Goal: Register for event/course

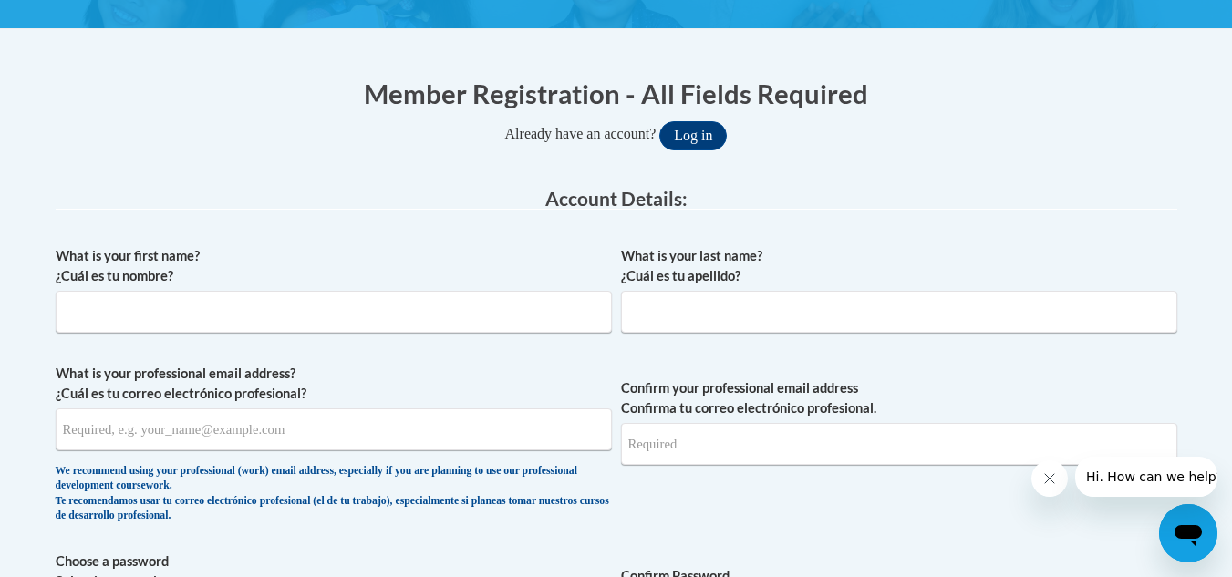
scroll to position [309, 0]
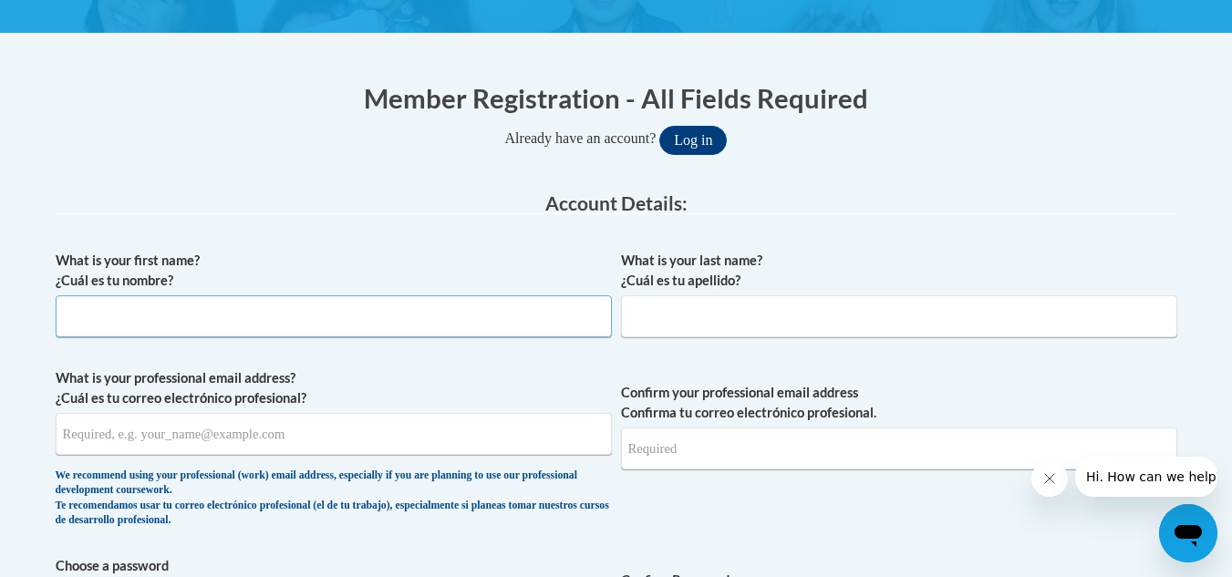
click at [280, 315] on input "What is your first name? ¿Cuál es tu nombre?" at bounding box center [334, 316] width 556 height 42
type input "[PERSON_NAME]"
click at [643, 331] on input "What is your last name? ¿Cuál es tu apellido?" at bounding box center [899, 316] width 556 height 42
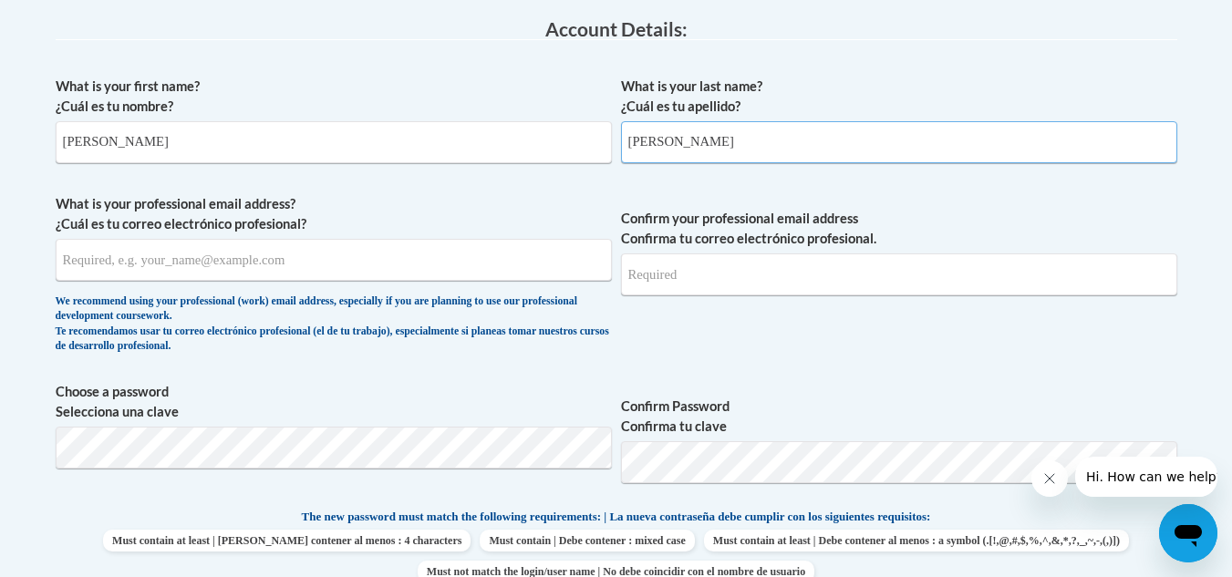
scroll to position [485, 0]
type input "[PERSON_NAME]"
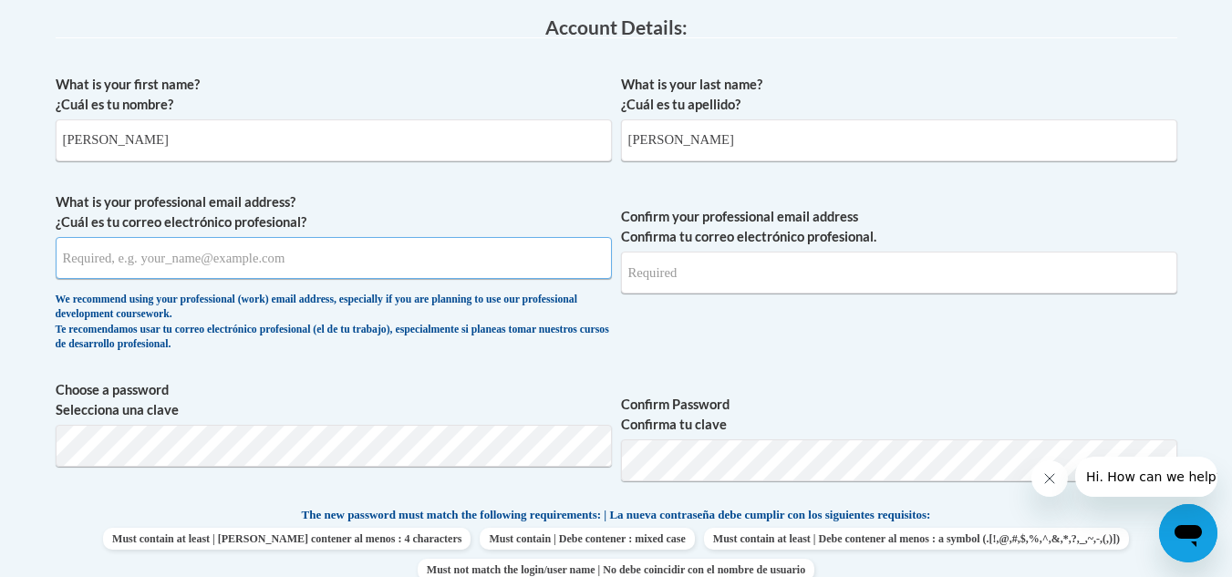
click at [224, 263] on input "What is your professional email address? ¿Cuál es tu correo electrónico profesi…" at bounding box center [334, 258] width 556 height 42
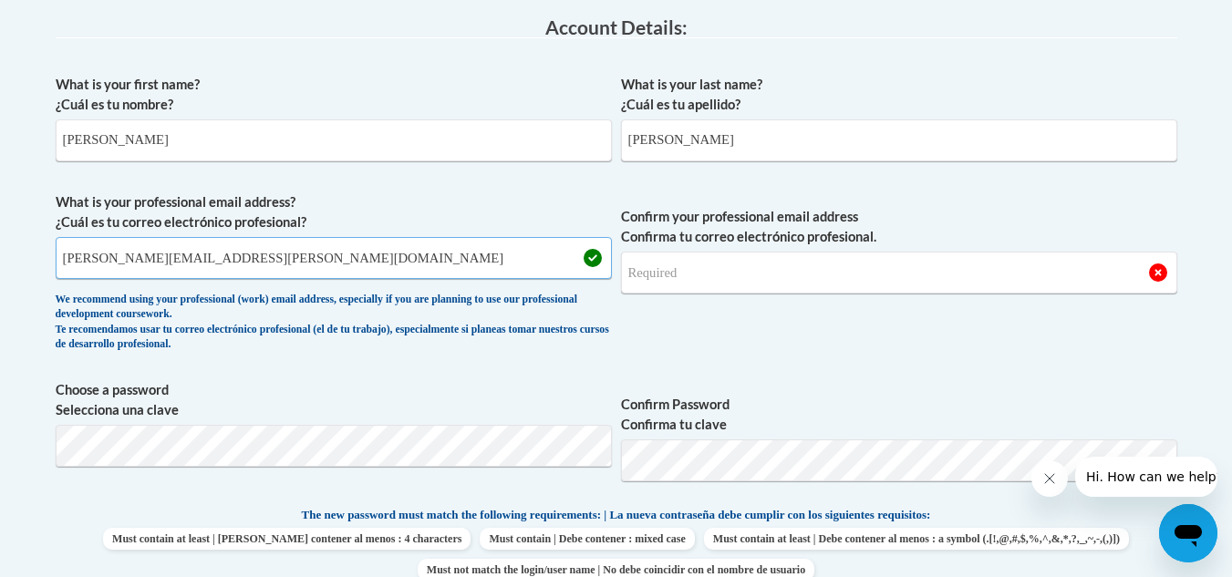
type input "latoya.francis@sccpss.com"
click at [676, 277] on input "Confirm your professional email address Confirma tu correo electrónico profesio…" at bounding box center [899, 273] width 556 height 42
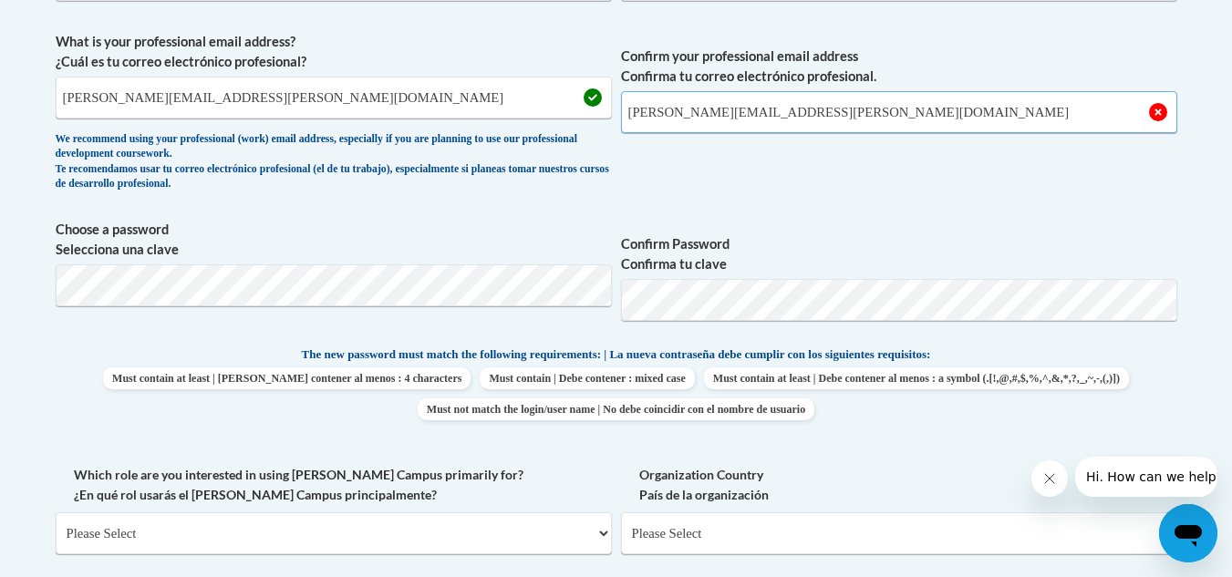
scroll to position [647, 0]
type input "latoya.francis@sccpss.com"
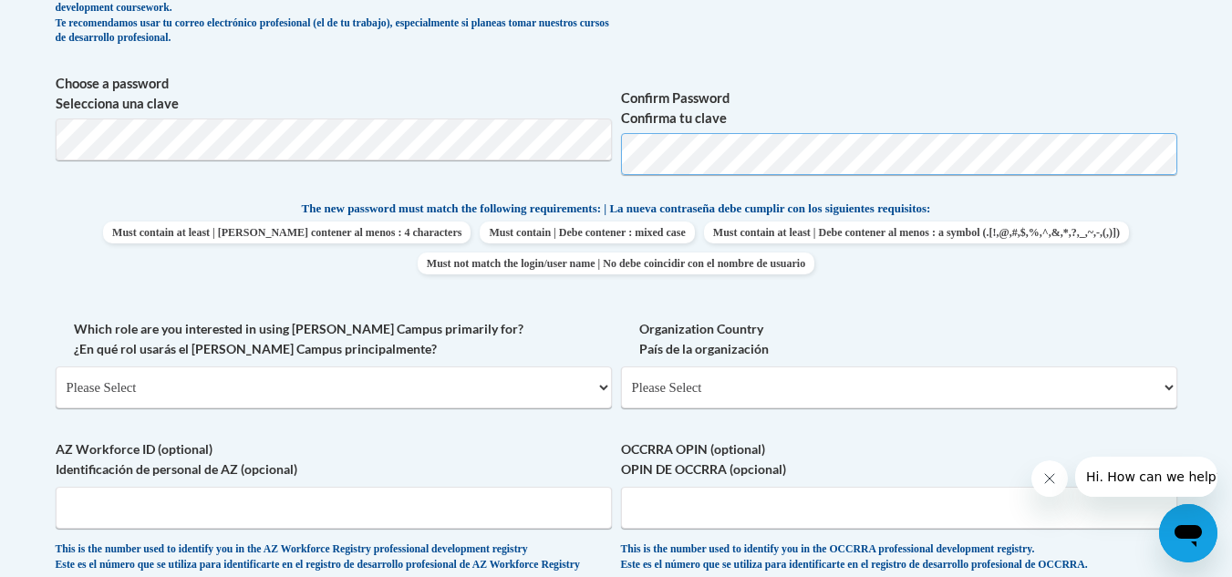
scroll to position [793, 0]
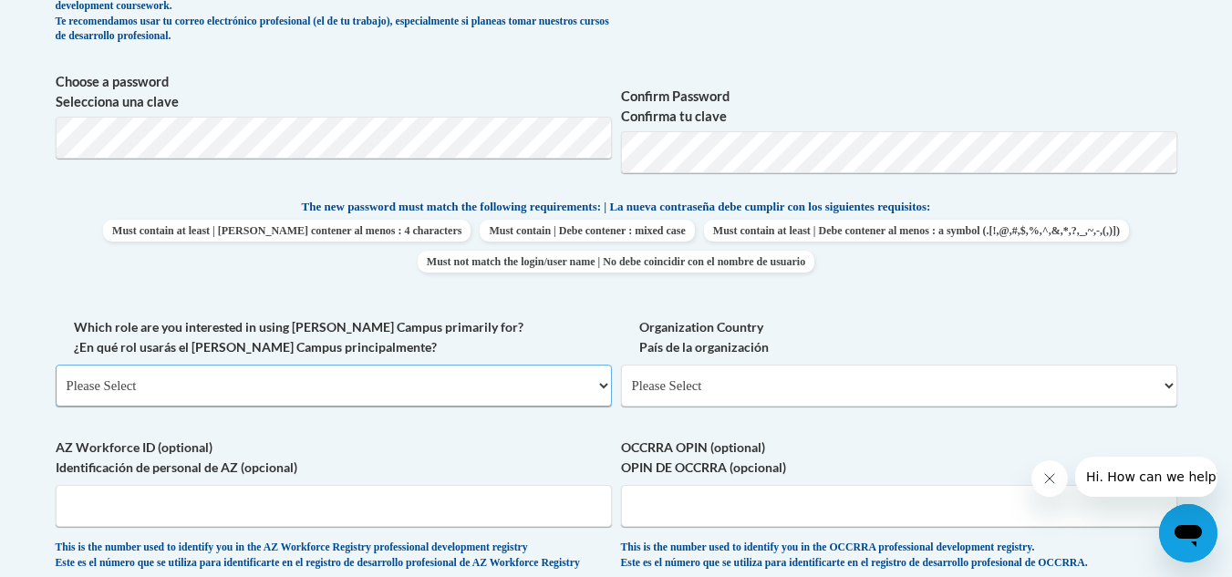
click at [413, 387] on select "Please Select College/University | Colegio/Universidad Community/Nonprofit Part…" at bounding box center [334, 386] width 556 height 42
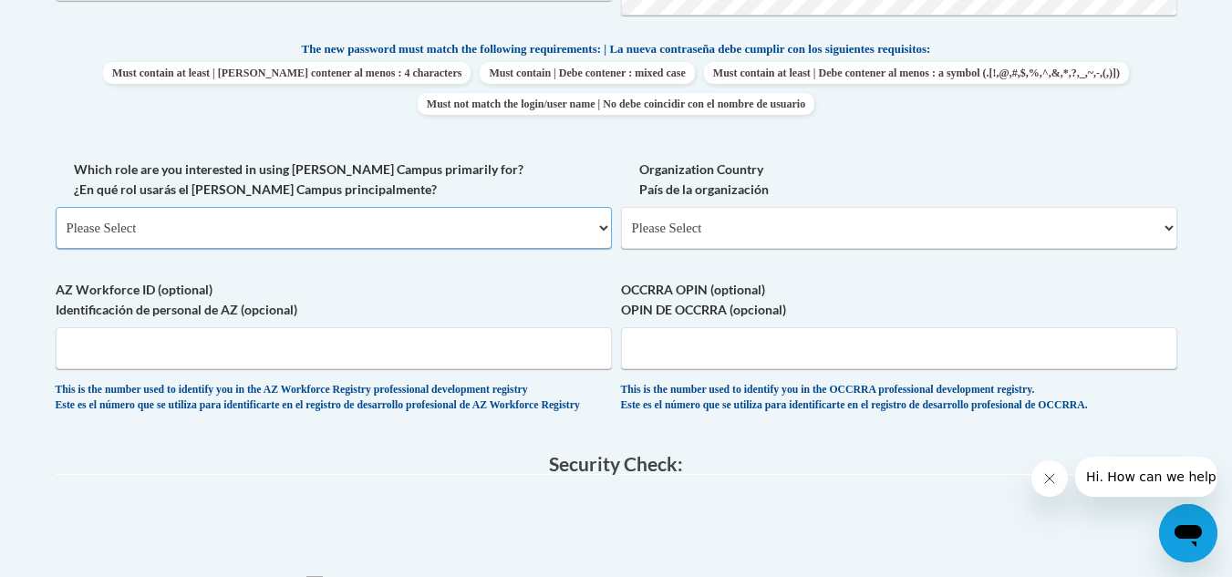
scroll to position [954, 0]
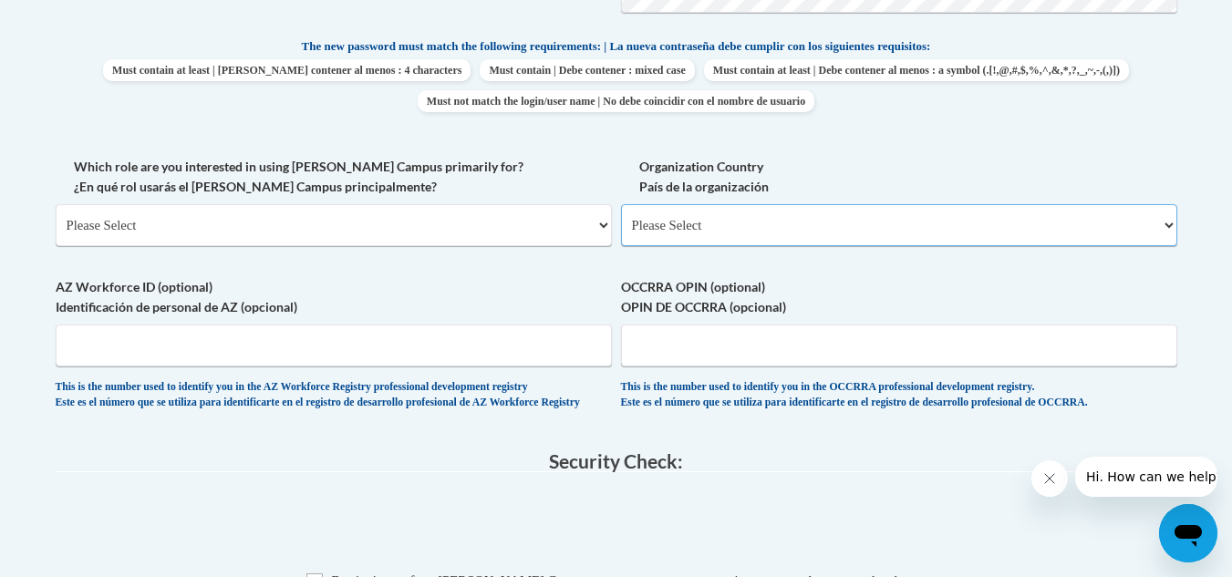
click at [804, 228] on select "Please Select United States | Estados Unidos Outside of the United States | Fue…" at bounding box center [899, 225] width 556 height 42
select select "ad49bcad-a171-4b2e-b99c-48b446064914"
click at [621, 204] on select "Please Select United States | Estados Unidos Outside of the United States | Fue…" at bounding box center [899, 225] width 556 height 42
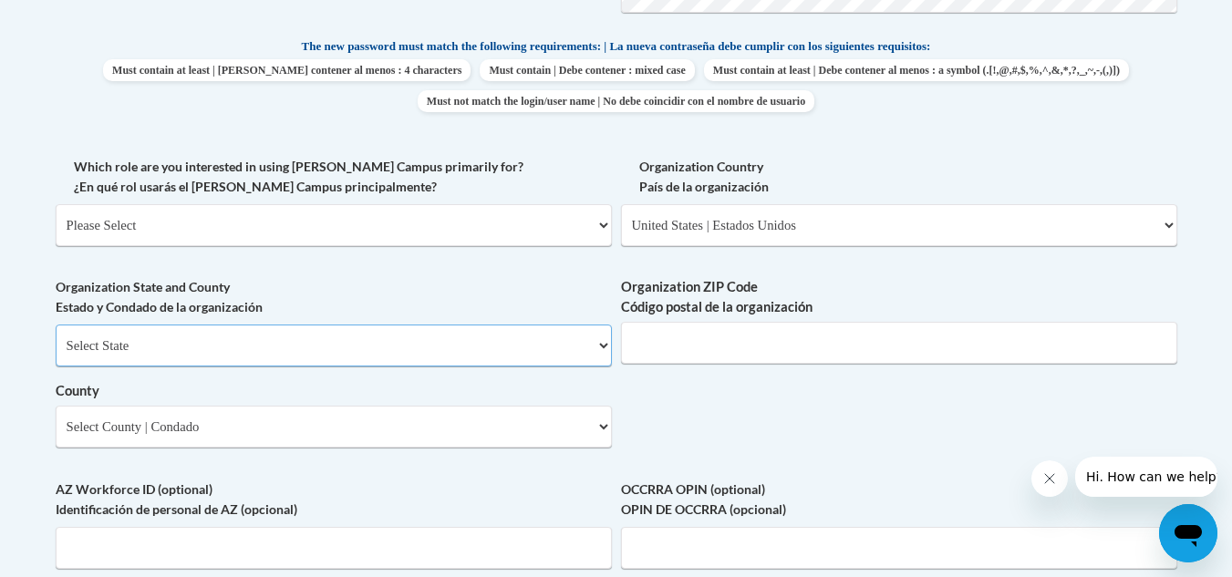
click at [310, 350] on select "Select State Alabama Alaska Arizona Arkansas California Colorado Connecticut De…" at bounding box center [334, 346] width 556 height 42
select select "[US_STATE]"
click at [56, 325] on select "Select State Alabama Alaska Arizona Arkansas California Colorado Connecticut De…" at bounding box center [334, 346] width 556 height 42
click at [738, 349] on input "Organization ZIP Code Código postal de la organización" at bounding box center [899, 343] width 556 height 42
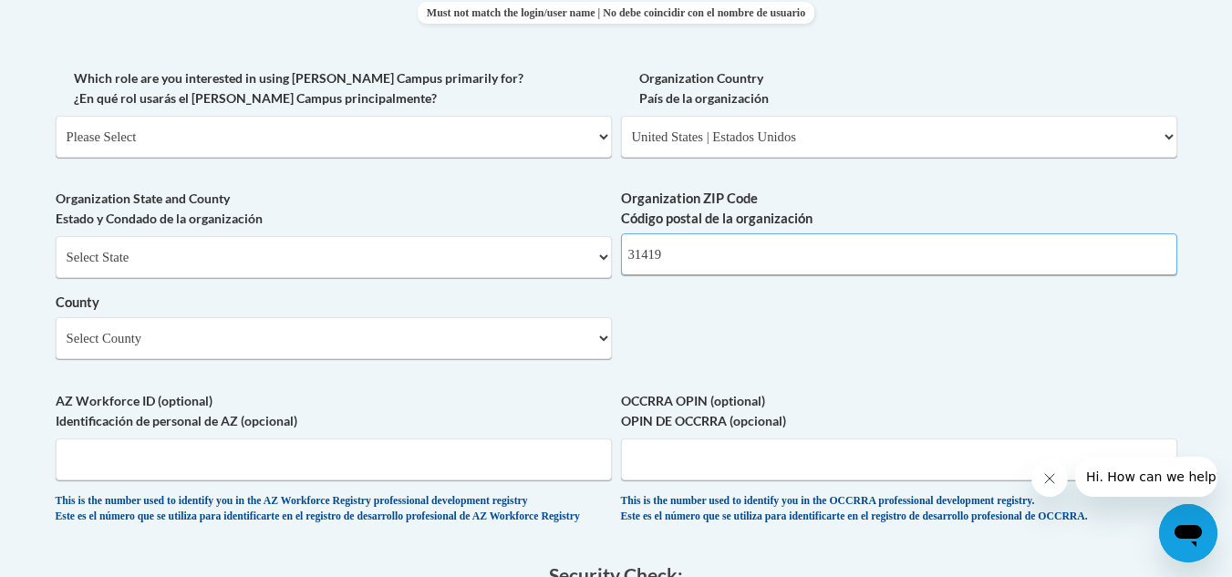
scroll to position [1045, 0]
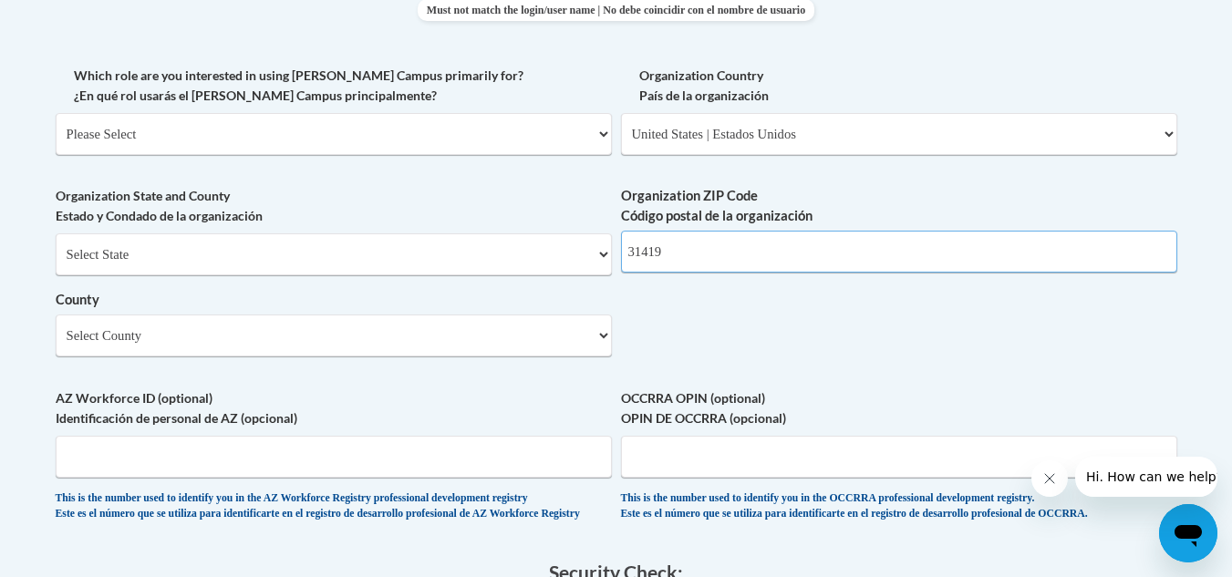
type input "31419"
click at [588, 333] on select "Select County Appling Atkinson Bacon Baker Baldwin Banks Barrow Bartow Ben Hill…" at bounding box center [334, 336] width 556 height 42
select select "Chatham"
click at [56, 315] on select "Select County Appling Atkinson Bacon Baker Baldwin Banks Barrow Bartow Ben Hill…" at bounding box center [334, 336] width 556 height 42
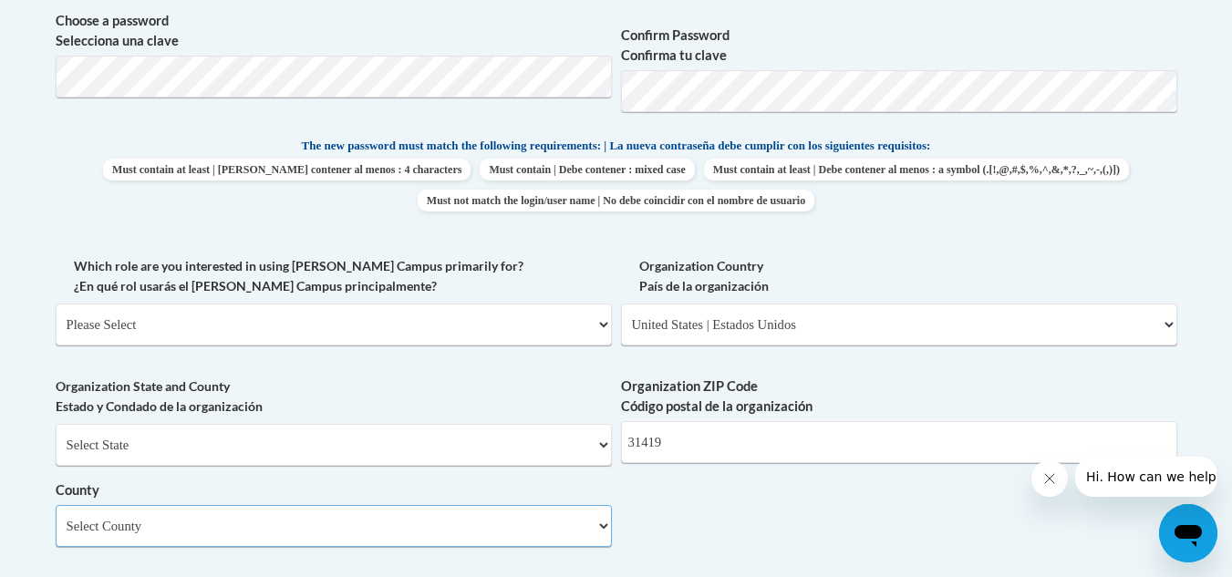
scroll to position [853, 0]
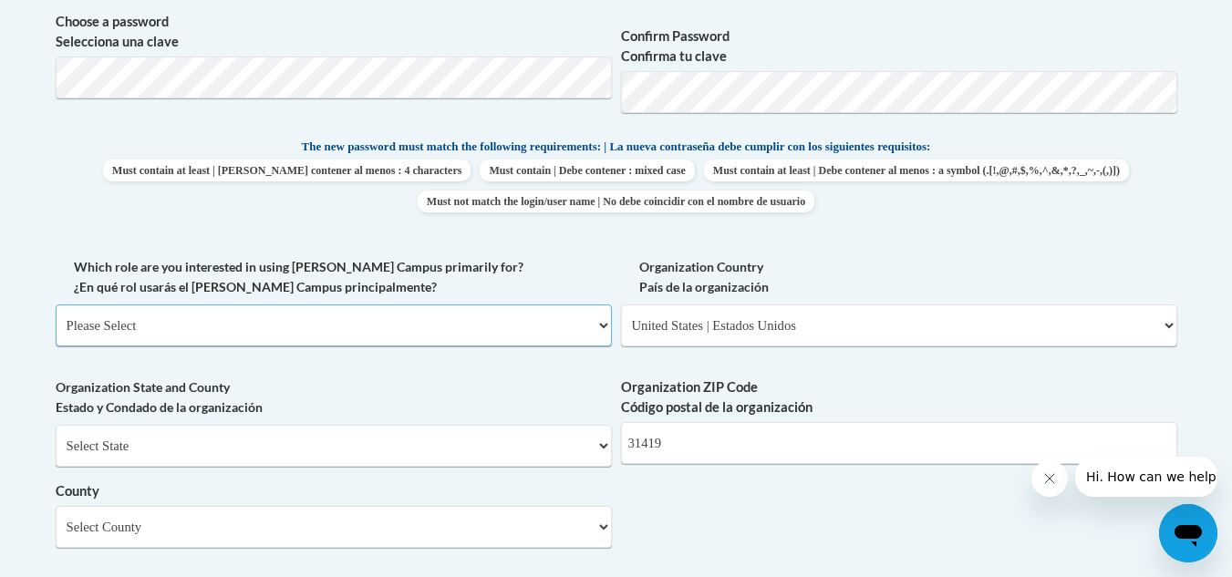
click at [381, 326] on select "Please Select College/University | Colegio/Universidad Community/Nonprofit Part…" at bounding box center [334, 326] width 556 height 42
select select "fbf2d438-af2f-41f8-98f1-81c410e29de3"
click at [56, 305] on select "Please Select College/University | Colegio/Universidad Community/Nonprofit Part…" at bounding box center [334, 326] width 556 height 42
select select "null"
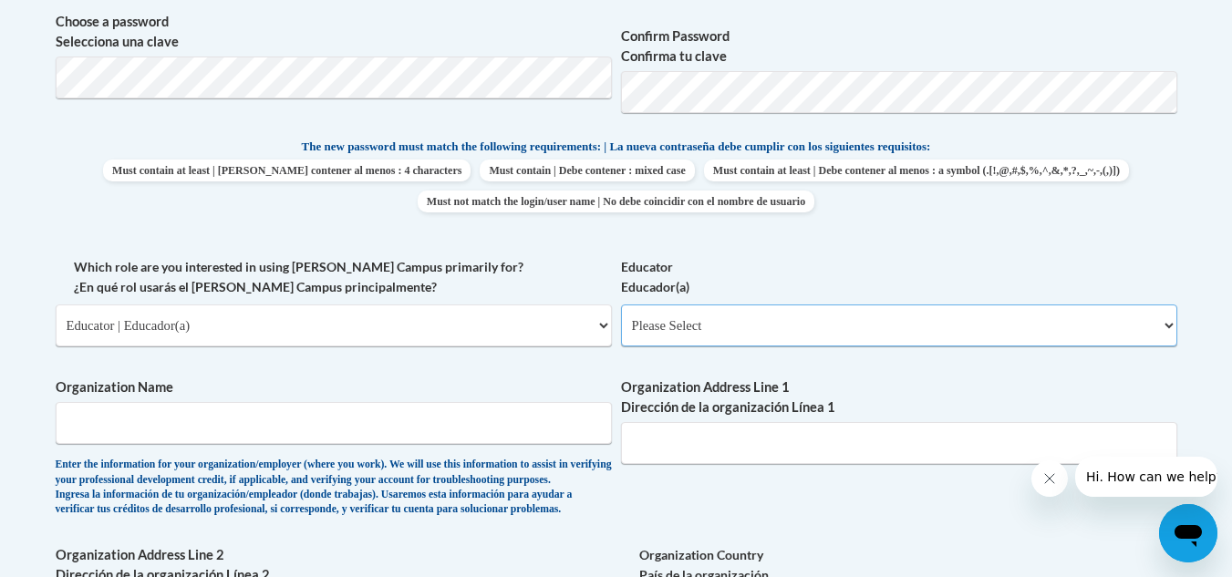
click at [863, 331] on select "Please Select Early Learning/Daycare Teacher/Family Home Care Provider | Maestr…" at bounding box center [899, 326] width 556 height 42
select select "8e40623d-54d0-45cd-9f92-5df65cd3f8cf"
click at [621, 305] on select "Please Select Early Learning/Daycare Teacher/Family Home Care Provider | Maestr…" at bounding box center [899, 326] width 556 height 42
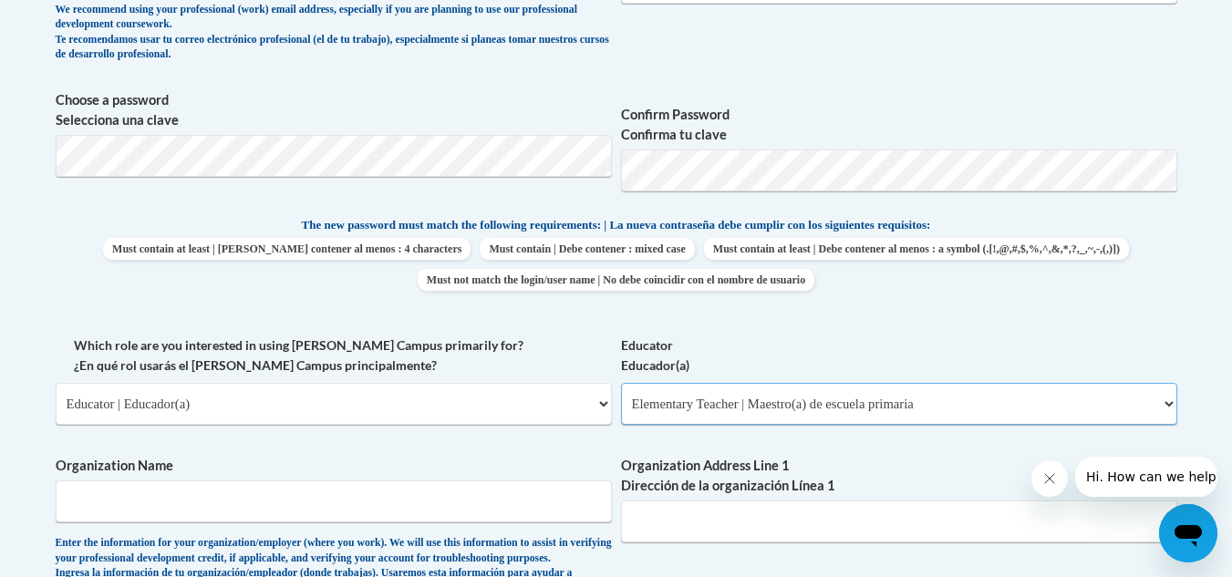
scroll to position [767, 0]
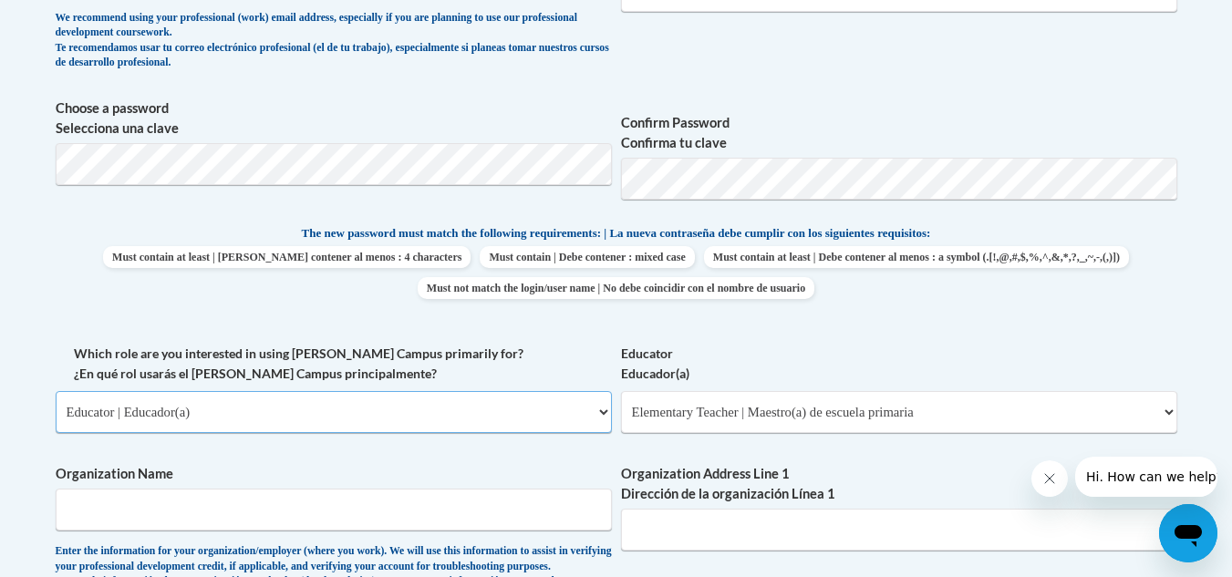
click at [545, 418] on select "Please Select College/University | Colegio/Universidad Community/Nonprofit Part…" at bounding box center [334, 412] width 556 height 42
select select "5a18ea06-2b54-4451-96f2-d152daf9eac5"
click at [56, 391] on select "Please Select College/University | Colegio/Universidad Community/Nonprofit Part…" at bounding box center [334, 412] width 556 height 42
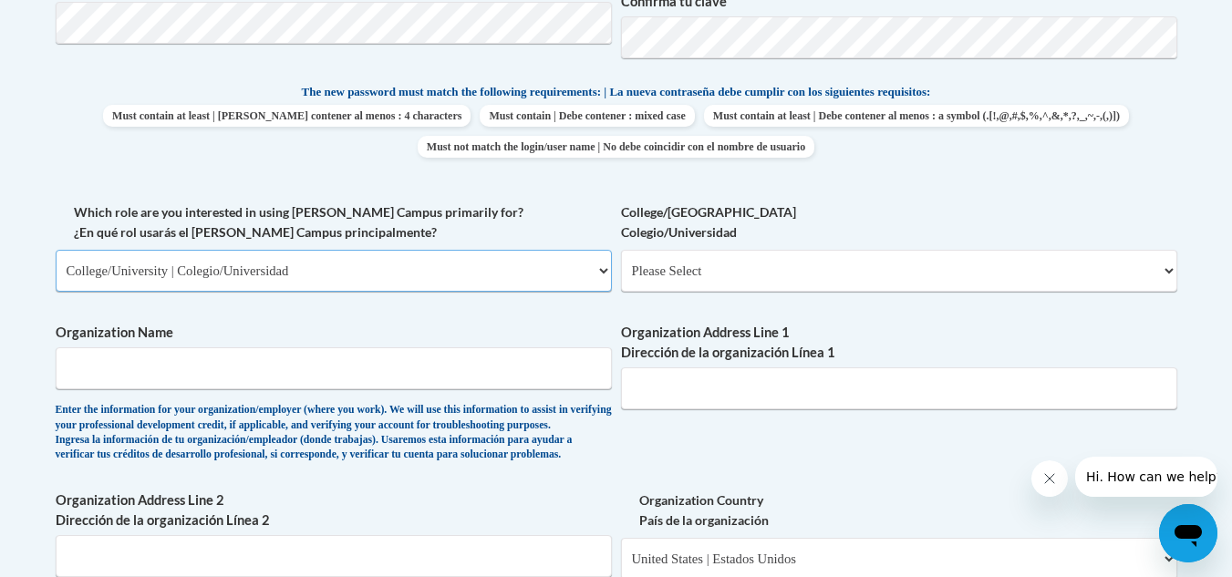
scroll to position [910, 0]
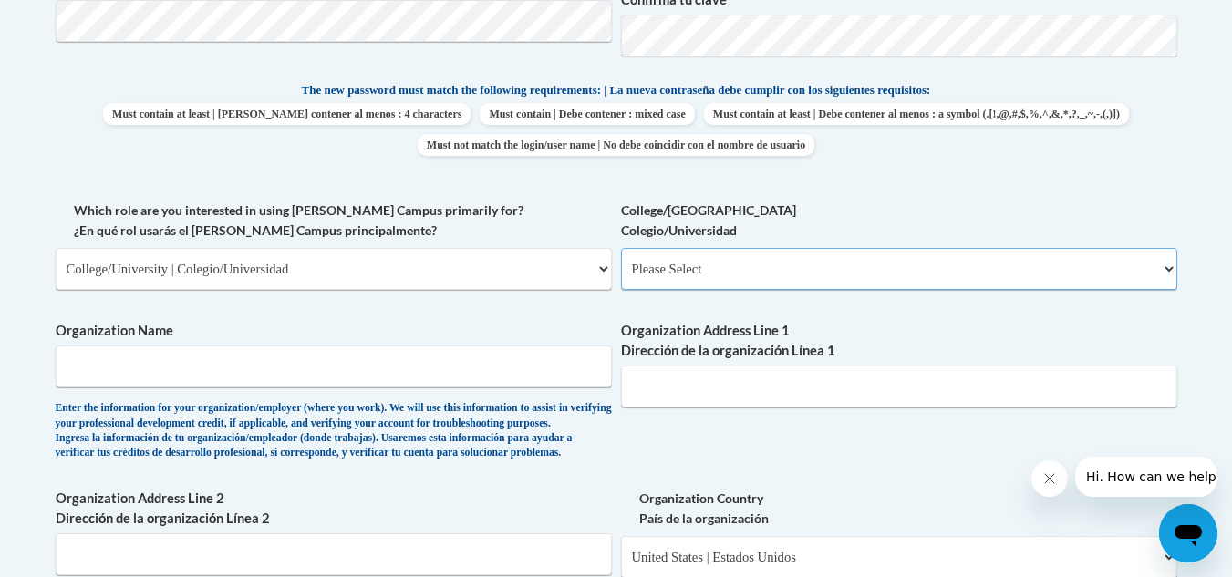
click at [784, 277] on select "Please Select College/University Staff | Empleado universitario College/Univers…" at bounding box center [899, 269] width 556 height 42
select select "99b32b07-cffc-426c-8bf6-0cd77760d84b"
click at [621, 248] on select "Please Select College/University Staff | Empleado universitario College/Univers…" at bounding box center [899, 269] width 556 height 42
click at [402, 364] on input "Organization Name" at bounding box center [334, 367] width 556 height 42
click at [416, 275] on select "Please Select College/University | Colegio/Universidad Community/Nonprofit Part…" at bounding box center [334, 269] width 556 height 42
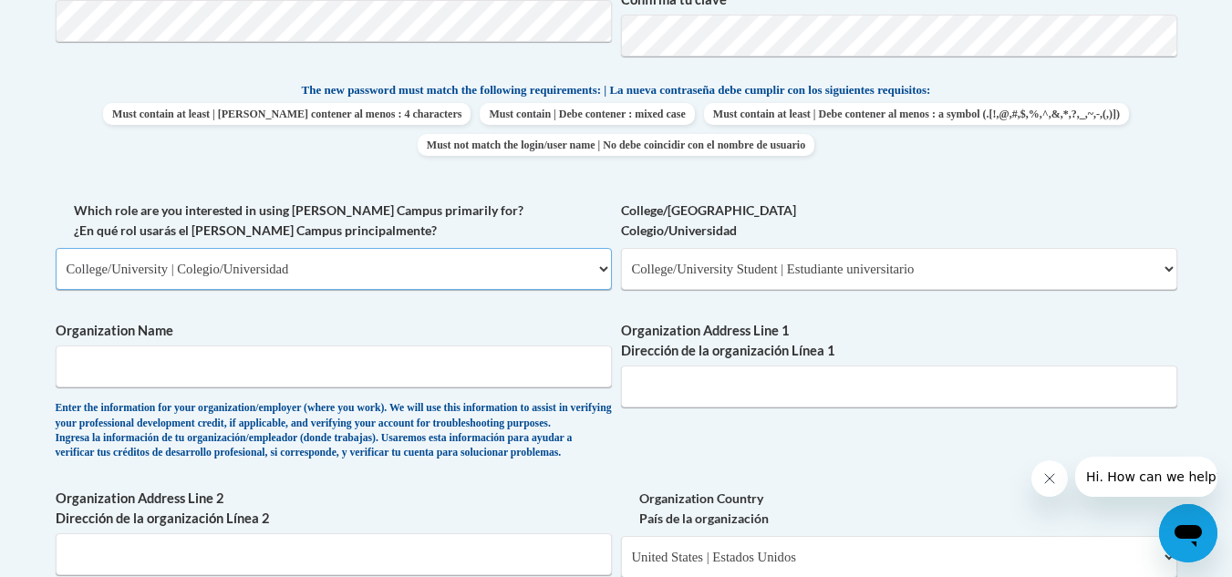
select select "fbf2d438-af2f-41f8-98f1-81c410e29de3"
click at [56, 248] on select "Please Select College/University | Colegio/Universidad Community/Nonprofit Part…" at bounding box center [334, 269] width 556 height 42
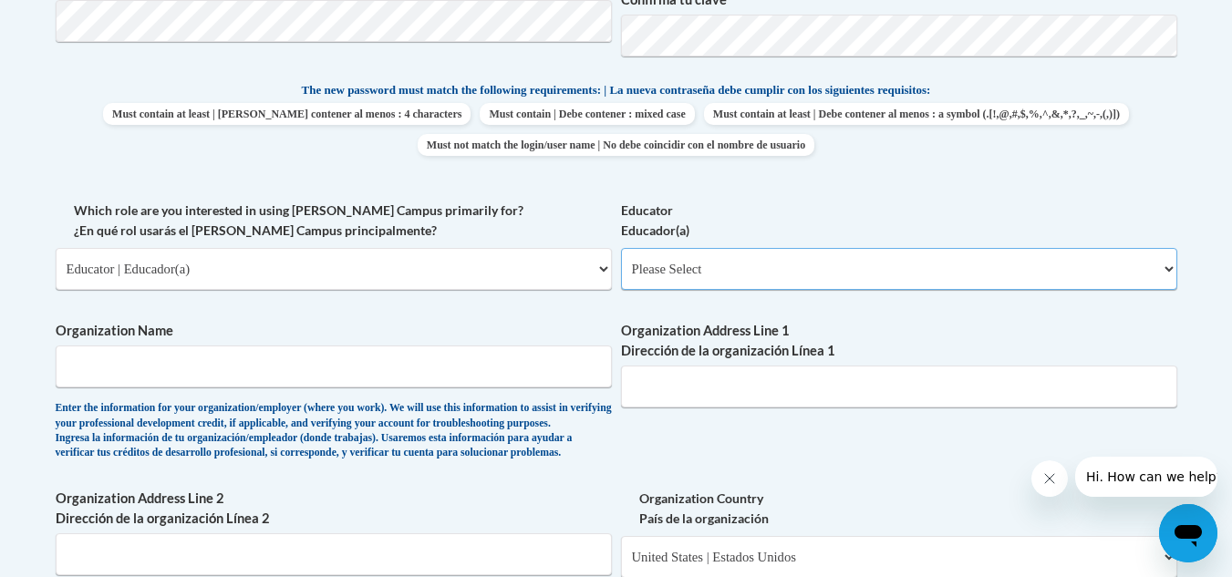
click at [719, 269] on select "Please Select Early Learning/Daycare Teacher/Family Home Care Provider | Maestr…" at bounding box center [899, 269] width 556 height 42
select select "8e40623d-54d0-45cd-9f92-5df65cd3f8cf"
click at [621, 248] on select "Please Select Early Learning/Daycare Teacher/Family Home Care Provider | Maestr…" at bounding box center [899, 269] width 556 height 42
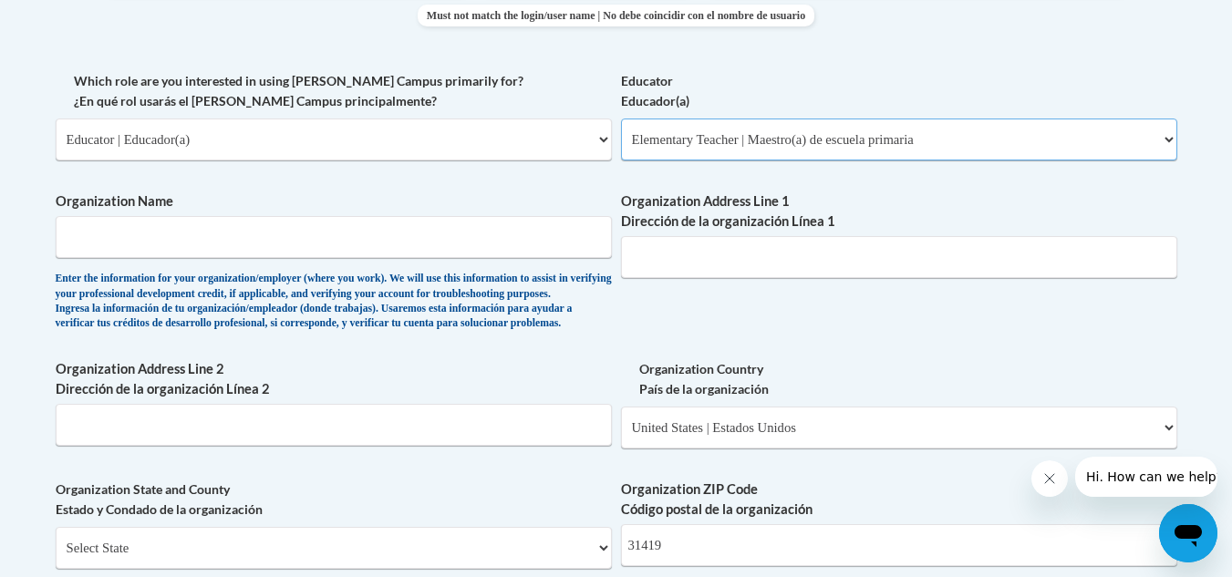
scroll to position [1040, 0]
click at [324, 246] on input "Organization Name" at bounding box center [334, 236] width 556 height 42
type input "Southwest Elementary School"
click at [748, 267] on input "Organization Address Line 1 Dirección de la organización Línea 1" at bounding box center [899, 256] width 556 height 42
type input "6020 Ogeechee Road"
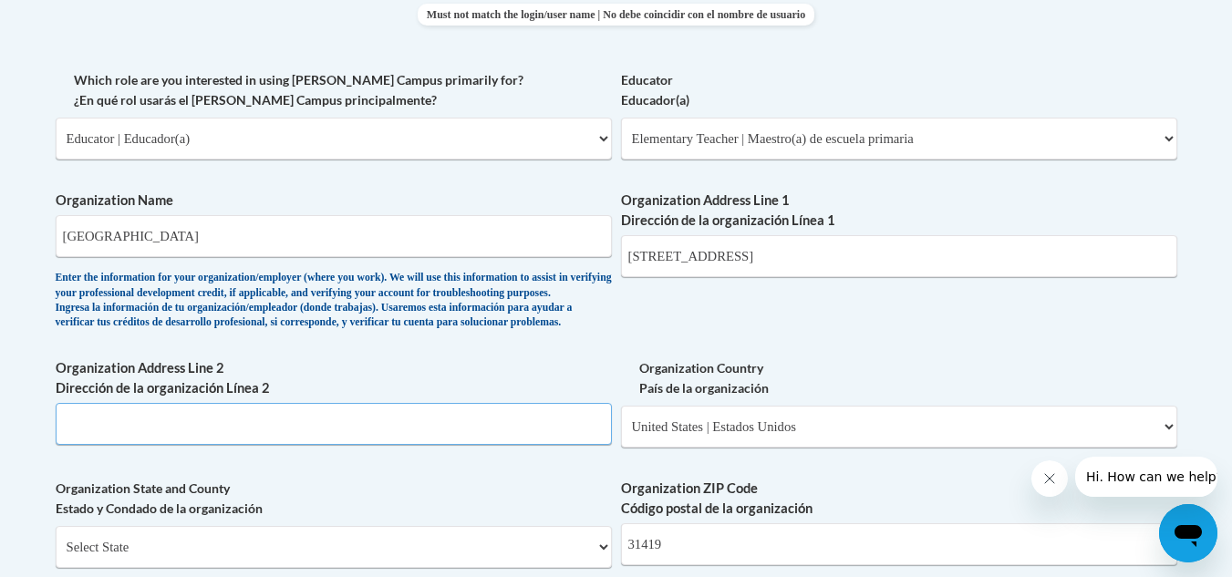
click at [181, 445] on input "Organization Address Line 2 Dirección de la organización Línea 2" at bounding box center [334, 424] width 556 height 42
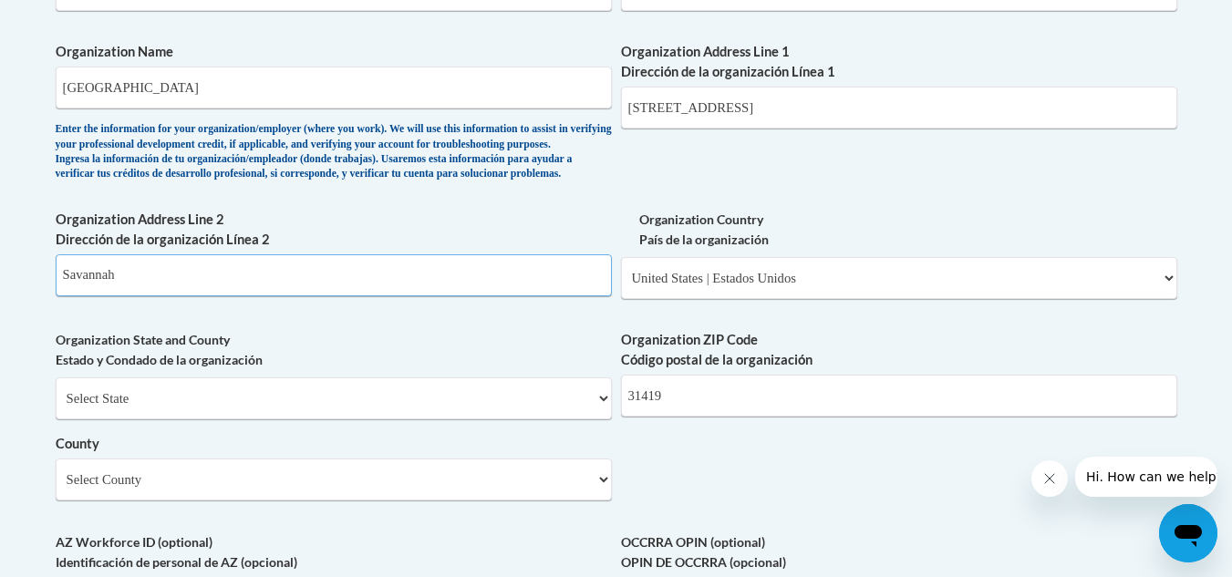
scroll to position [1199, 0]
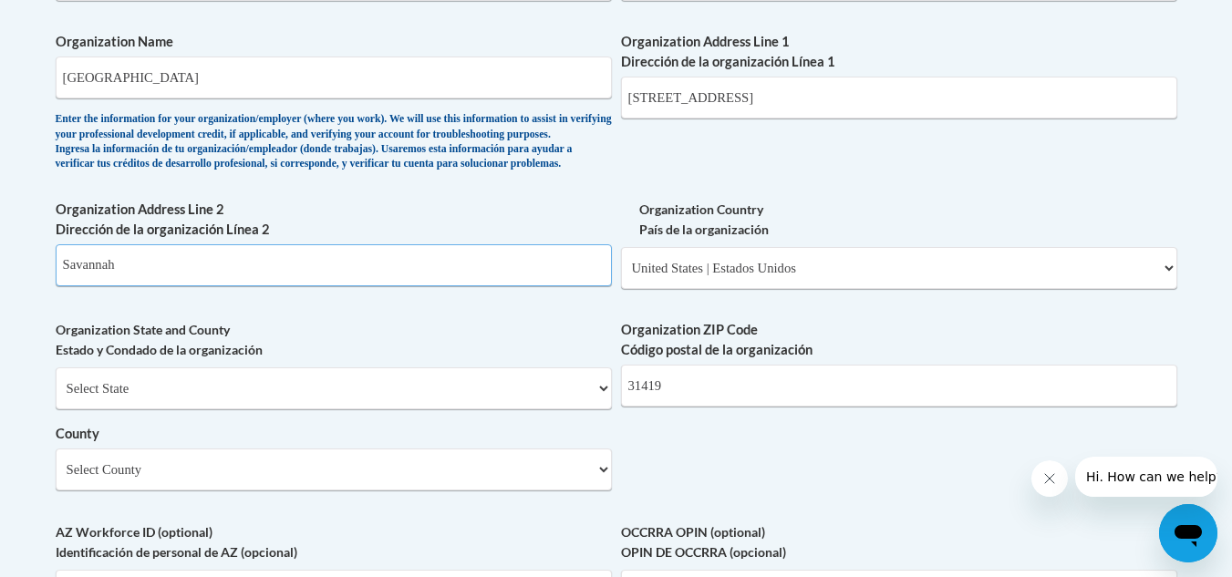
type input "Savannah"
click at [550, 409] on select "Select State Alabama Alaska Arizona Arkansas California Colorado Connecticut De…" at bounding box center [334, 388] width 556 height 42
select select "Georgia"
click at [56, 398] on select "Select State Alabama Alaska Arizona Arkansas California Colorado Connecticut De…" at bounding box center [334, 388] width 556 height 42
click at [418, 490] on select "Select County Appling Atkinson Bacon Baker Baldwin Banks Barrow Bartow Ben Hill…" at bounding box center [334, 470] width 556 height 42
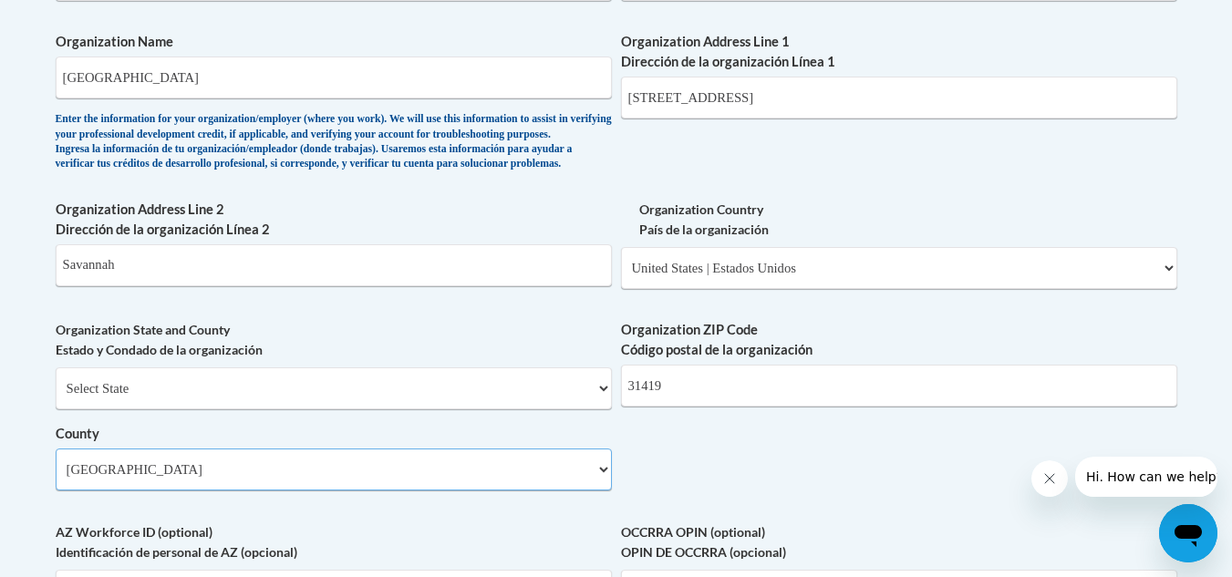
click at [56, 479] on select "Select County Appling Atkinson Bacon Baker Baldwin Banks Barrow Bartow Ben Hill…" at bounding box center [334, 470] width 556 height 42
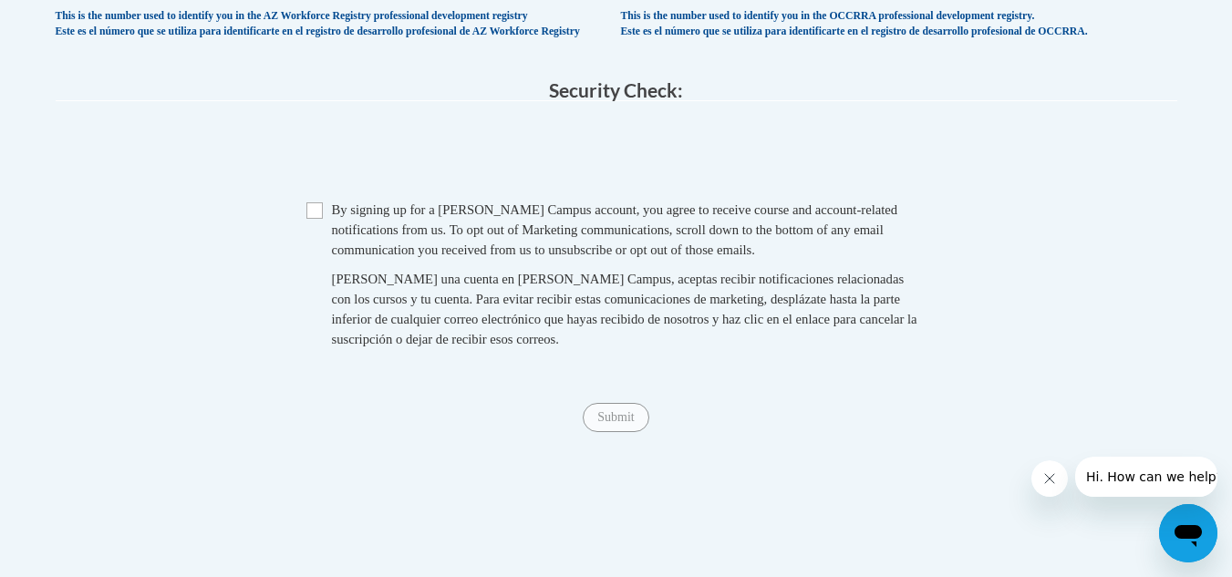
scroll to position [1816, 0]
click at [316, 218] on input "Checkbox" at bounding box center [314, 209] width 16 height 16
checkbox input "true"
click at [622, 431] on input "Submit" at bounding box center [616, 416] width 66 height 29
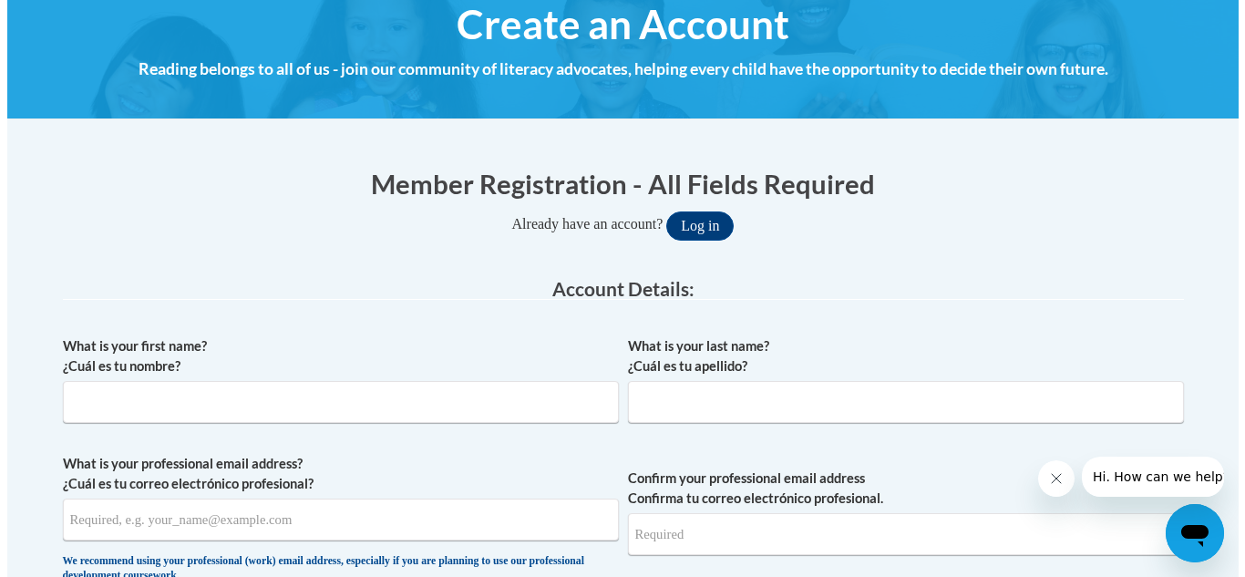
scroll to position [225, 0]
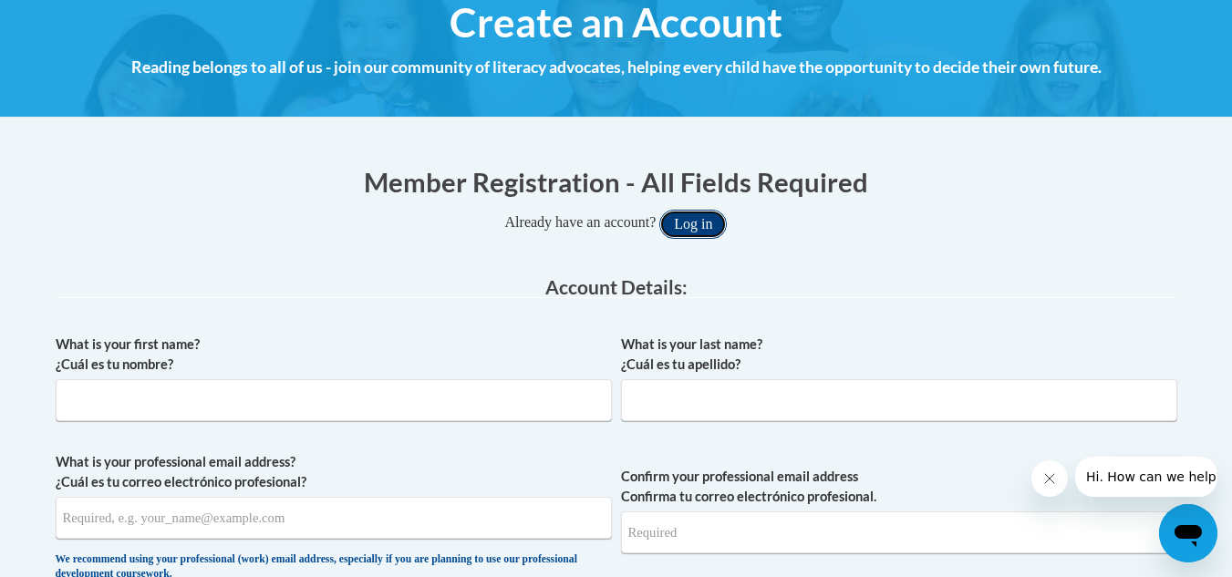
click at [697, 222] on button "Log in" at bounding box center [692, 224] width 67 height 29
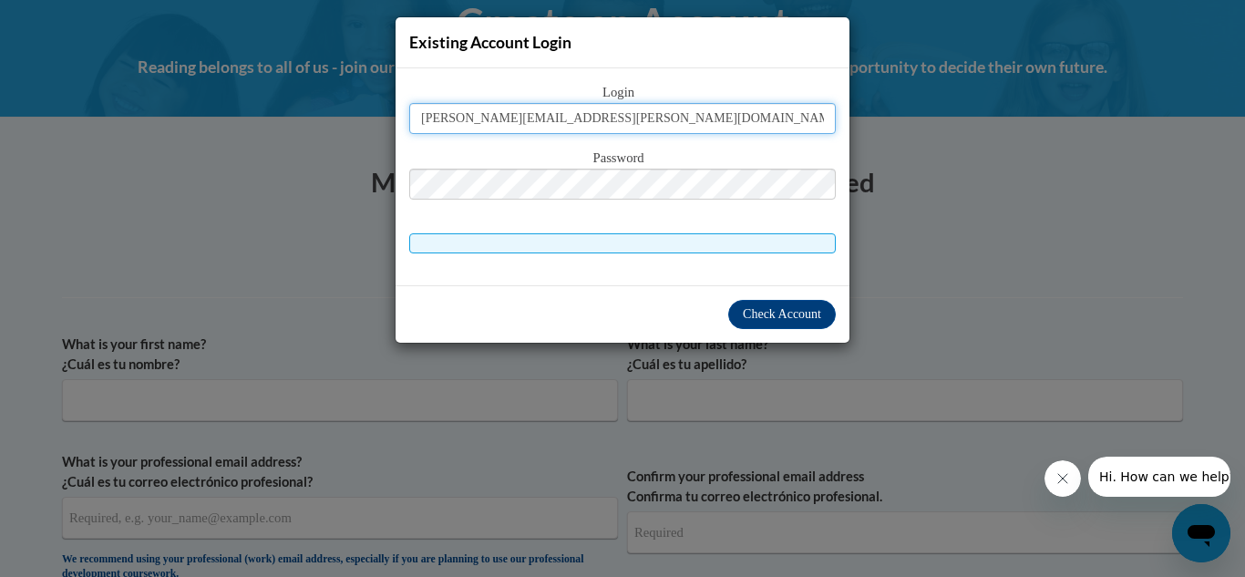
type input "latoya.francis@sccpss.com"
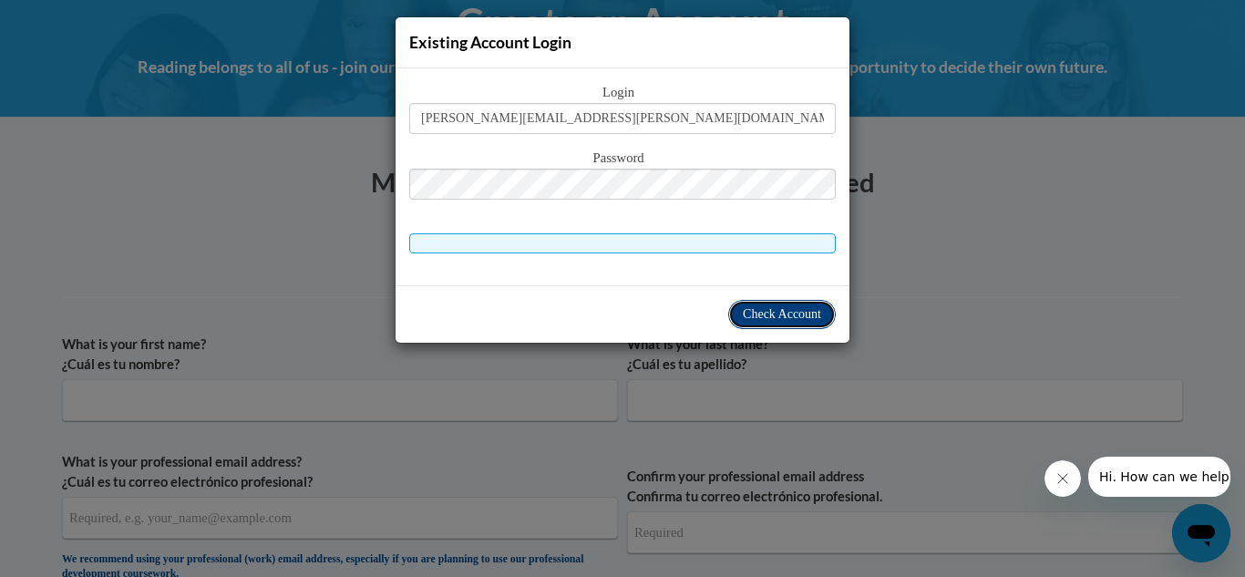
click at [755, 310] on span "Check Account" at bounding box center [782, 314] width 78 height 14
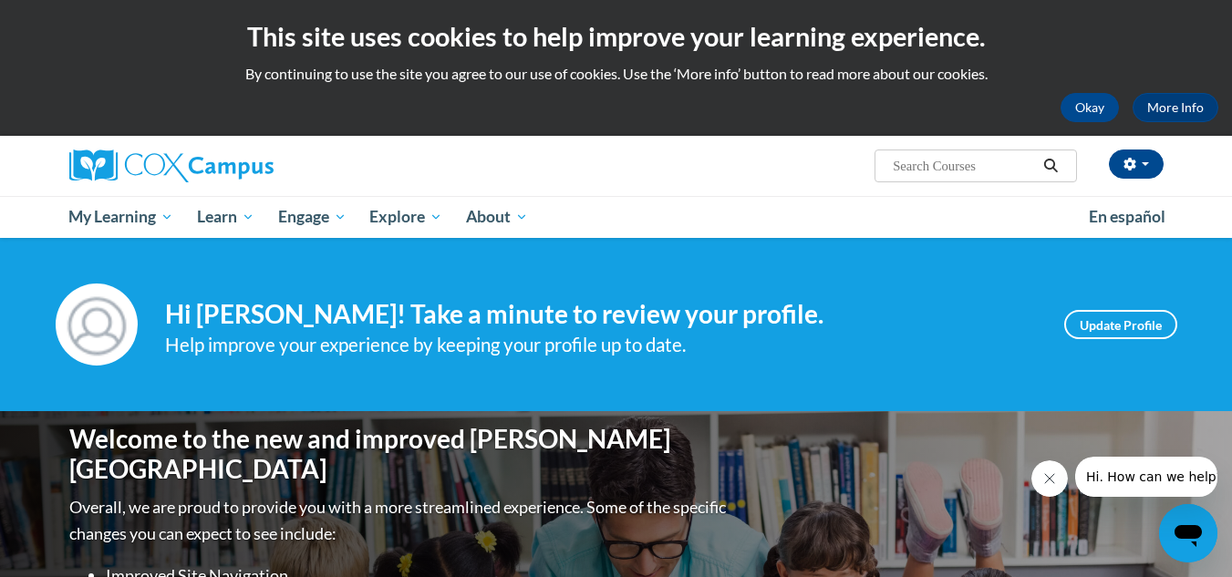
click at [948, 167] on input "Search..." at bounding box center [964, 166] width 146 height 22
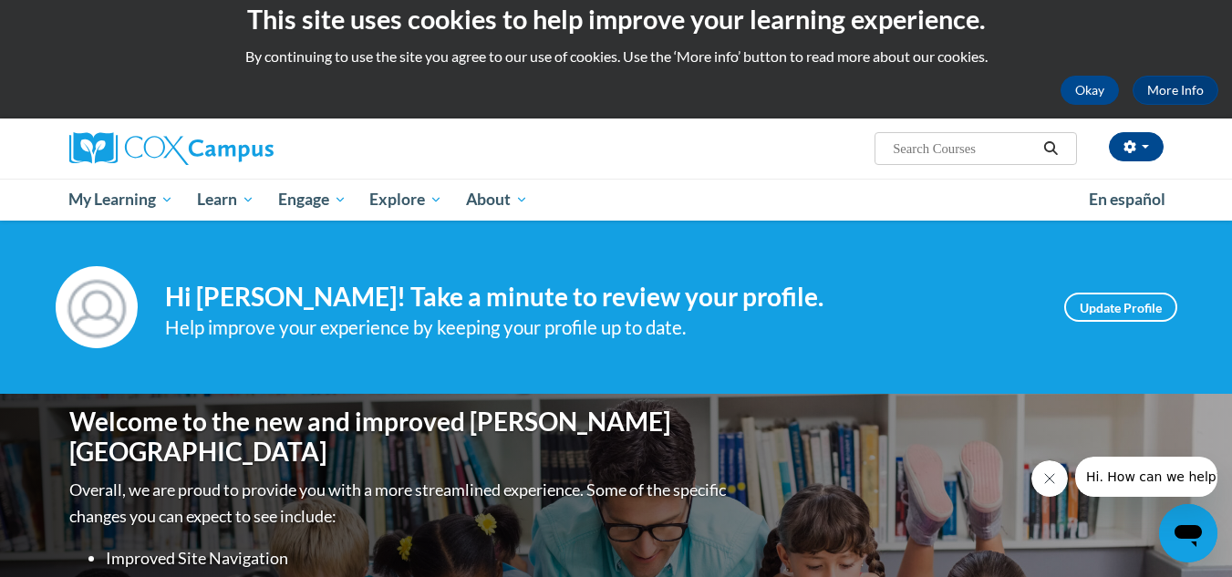
scroll to position [16, 0]
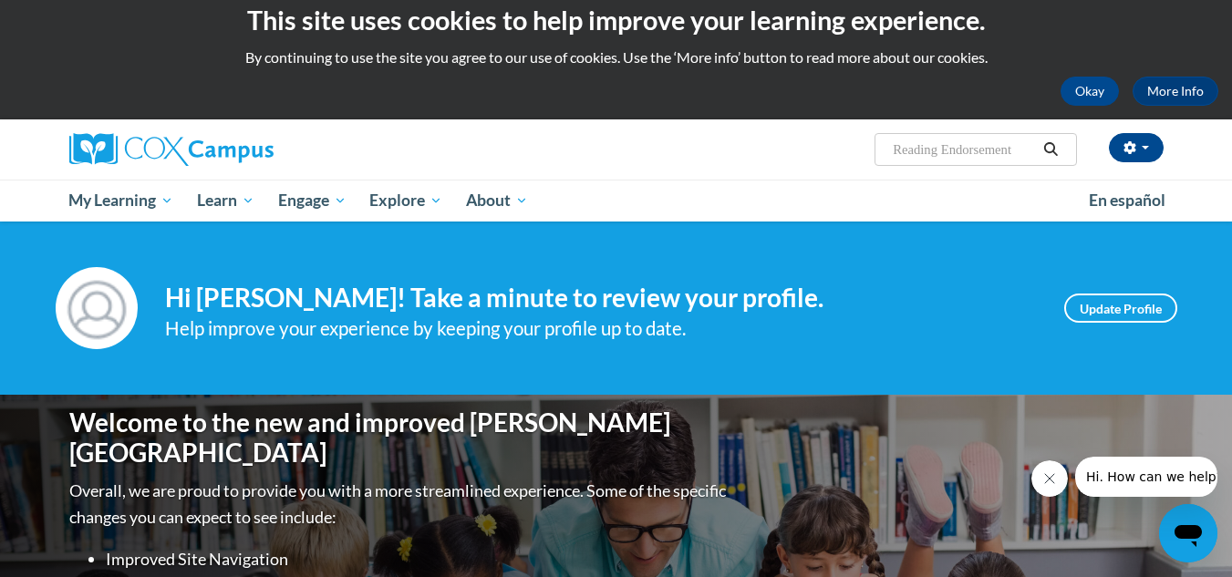
type input "Reading Endorsement"
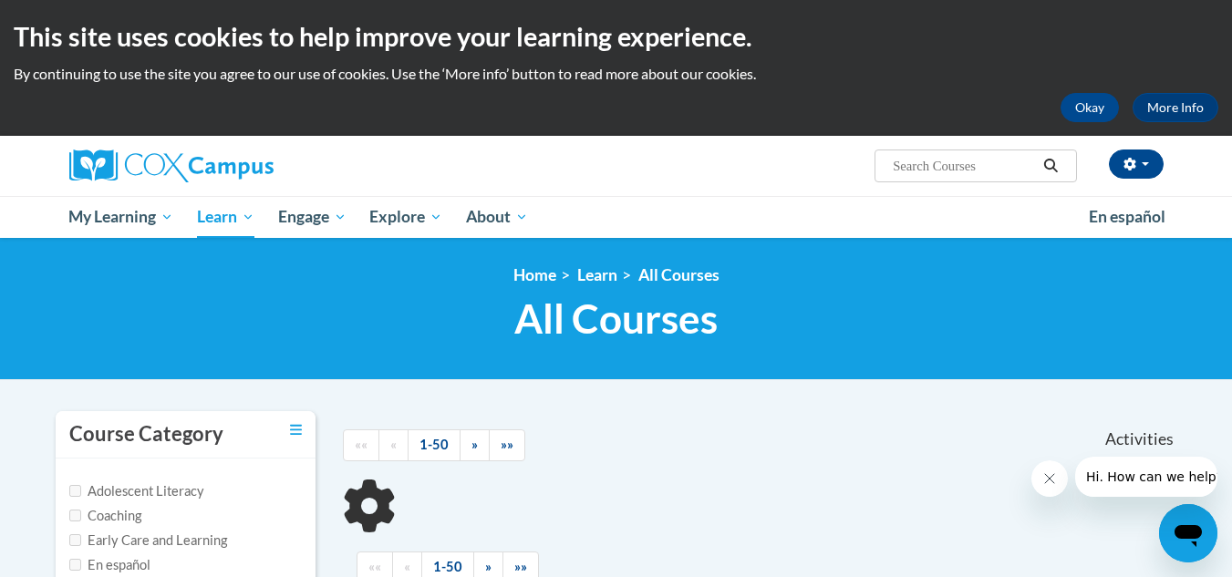
scroll to position [42, 0]
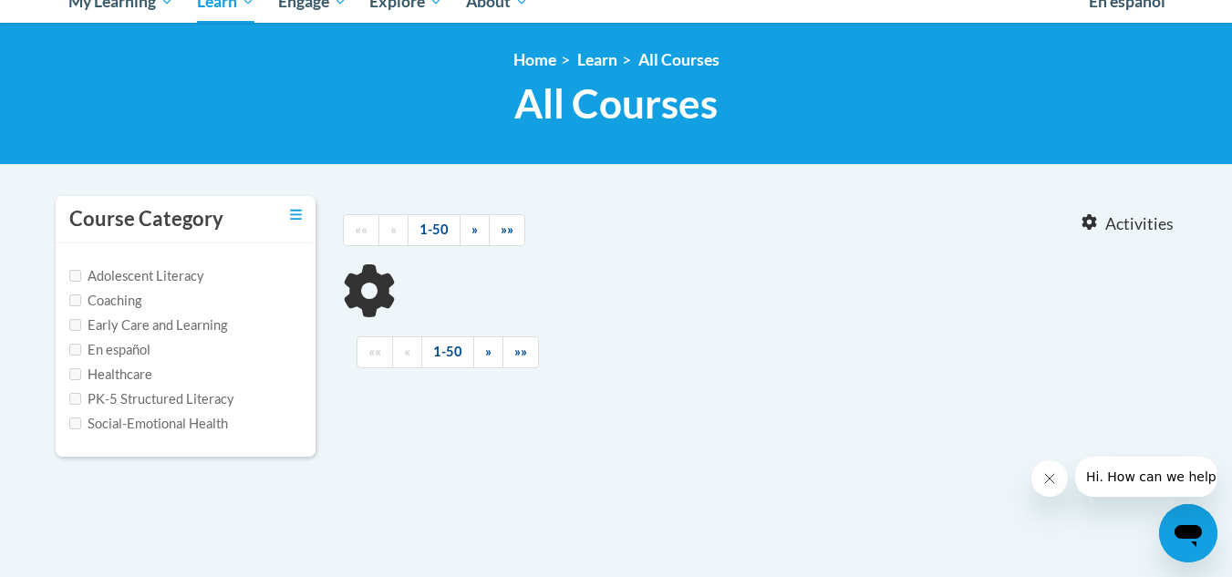
type input "Reading Endorsement"
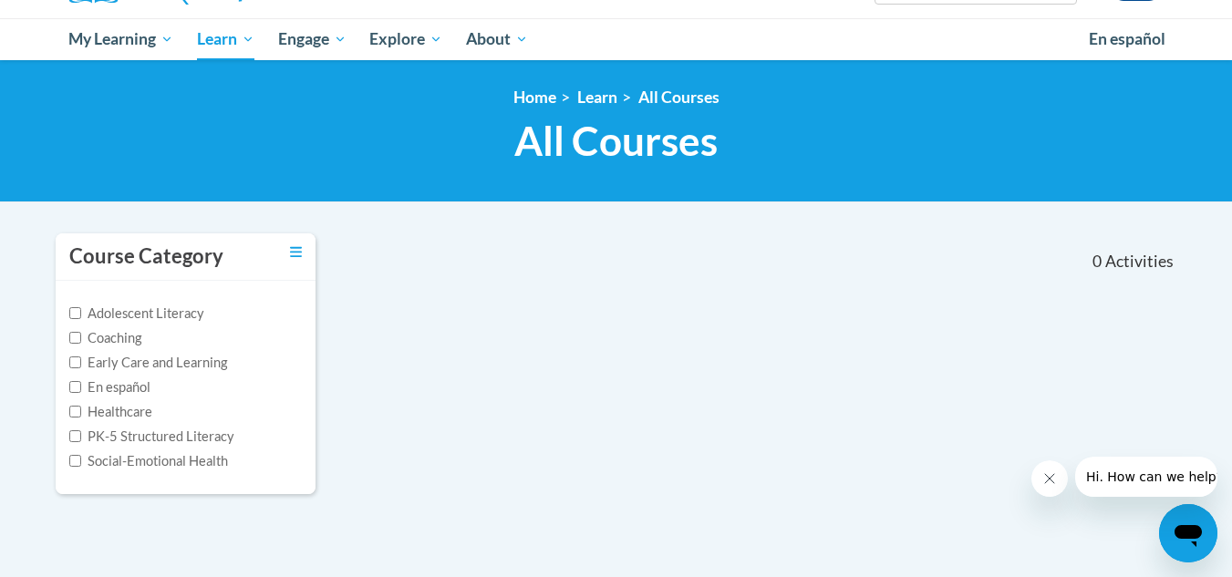
scroll to position [175, 0]
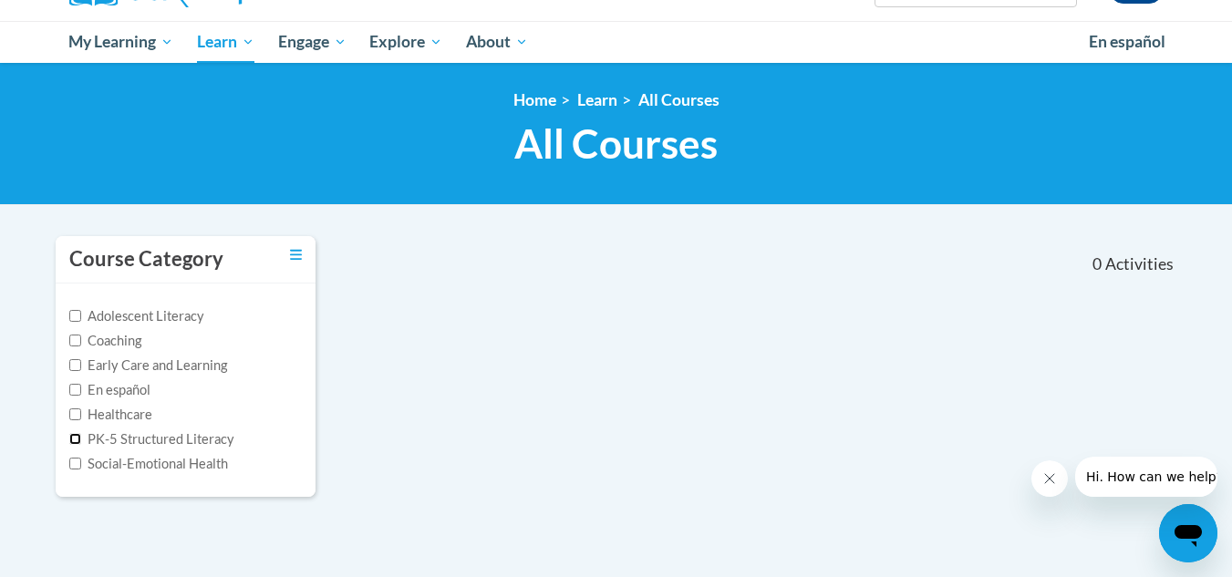
click at [74, 438] on input "PK-5 Structured Literacy" at bounding box center [75, 439] width 12 height 12
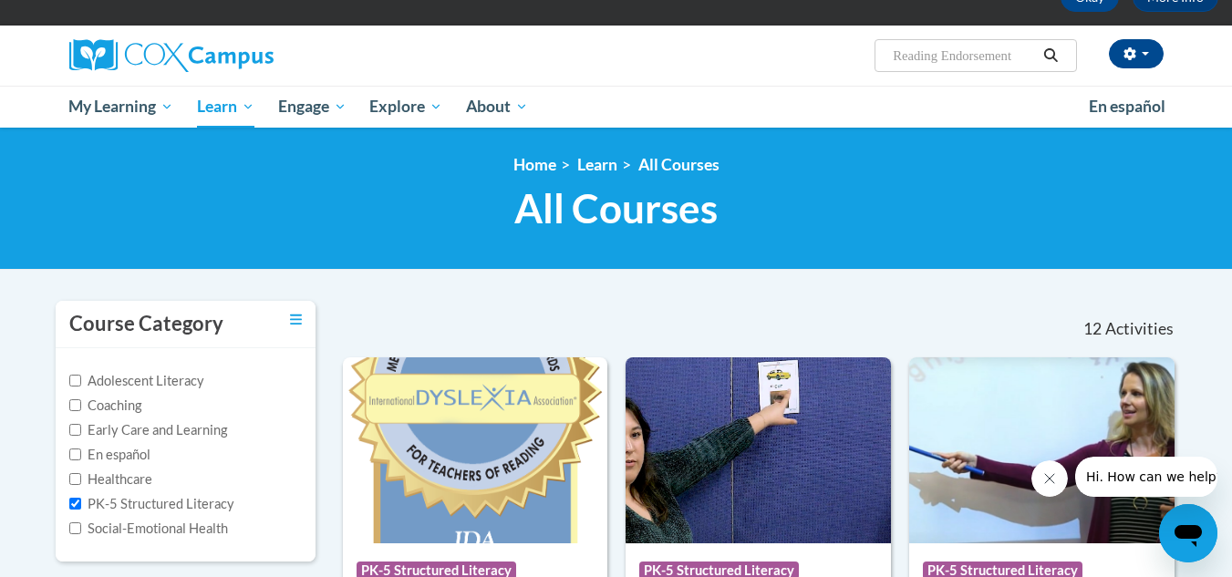
scroll to position [125, 0]
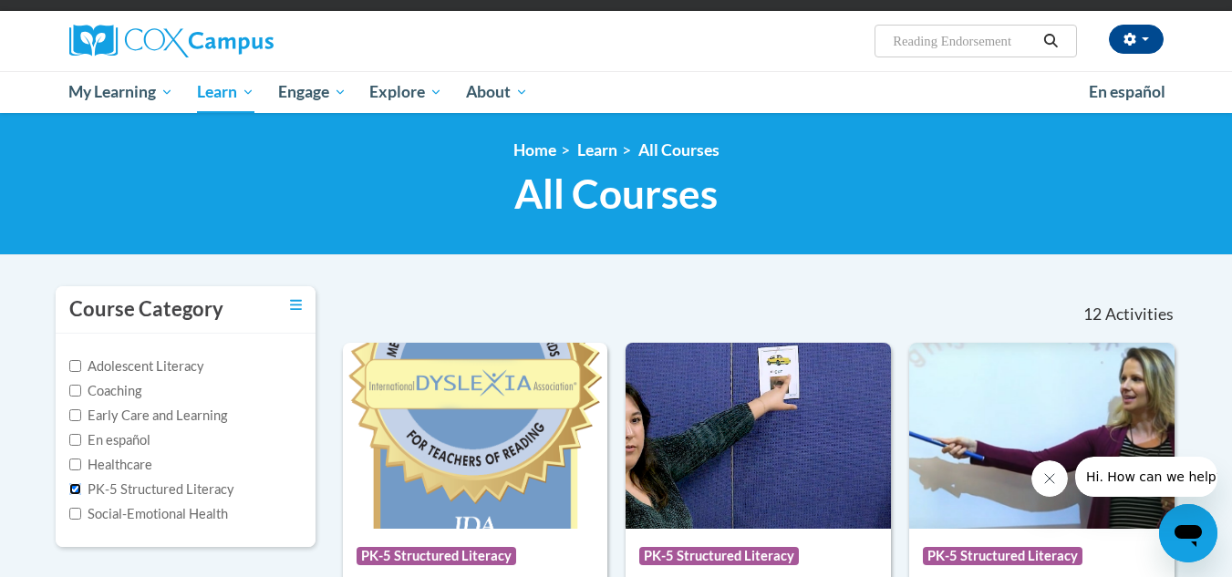
click at [75, 485] on input "PK-5 Structured Literacy" at bounding box center [75, 489] width 12 height 12
checkbox input "false"
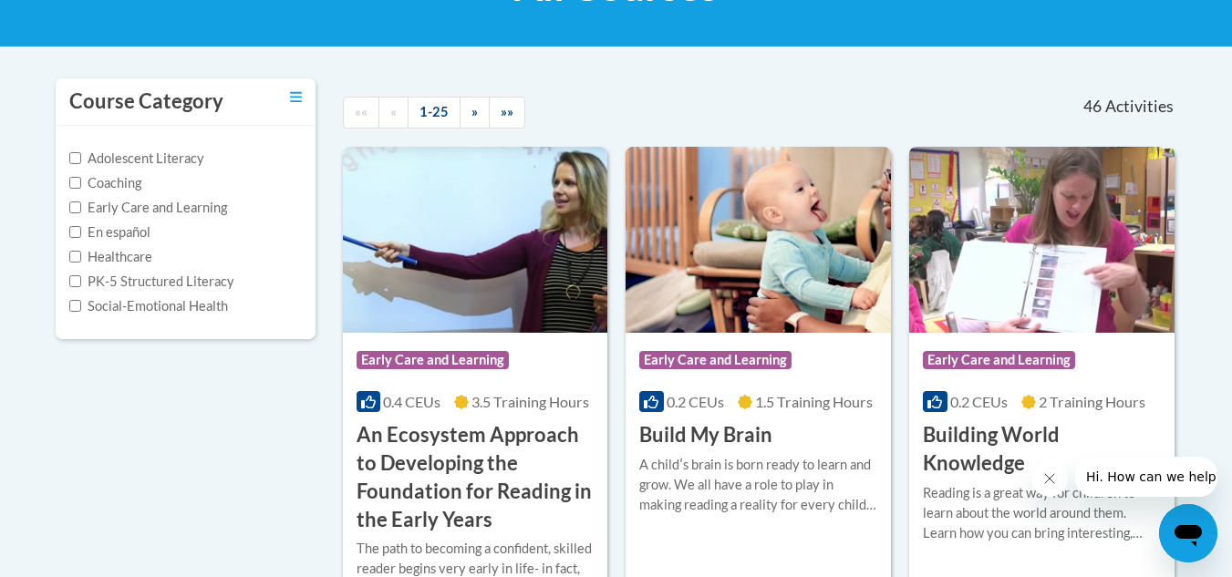
scroll to position [0, 0]
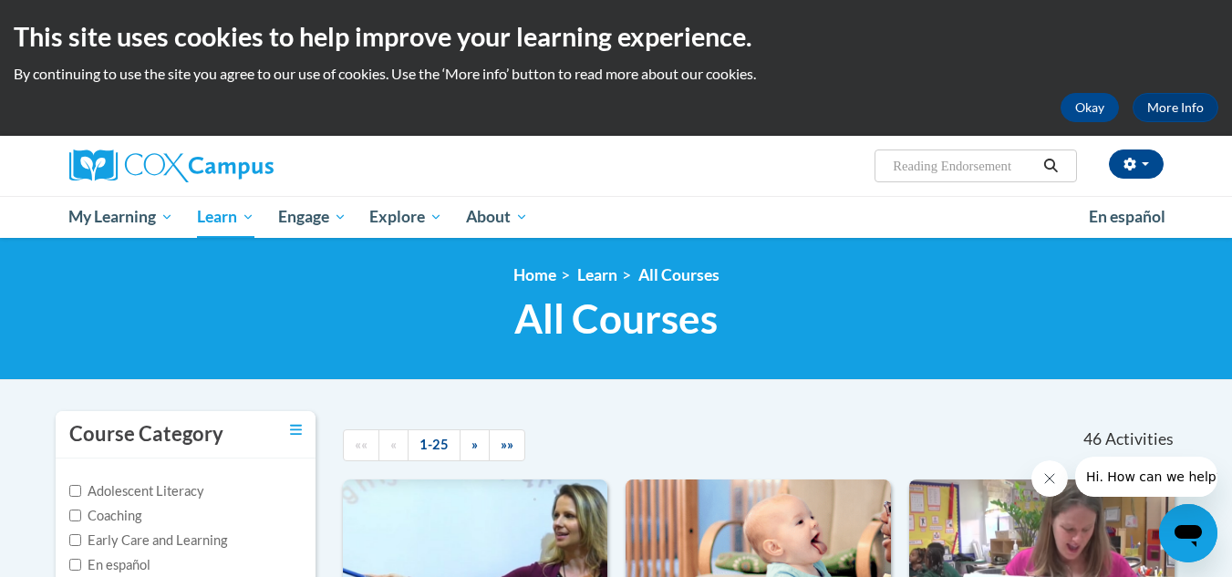
click at [970, 170] on input "Reading Endorsement" at bounding box center [964, 166] width 146 height 22
click at [1020, 165] on input "Reading Endorsement" at bounding box center [964, 166] width 146 height 22
type input "R"
type input "Phonological Awareness"
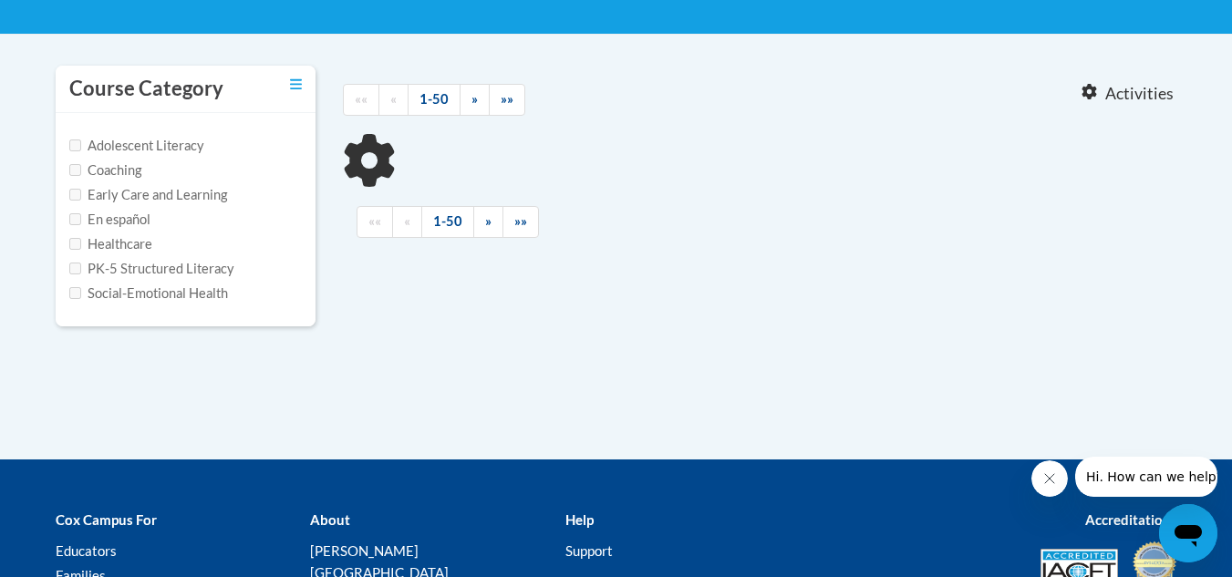
type input "Phonological Awareness"
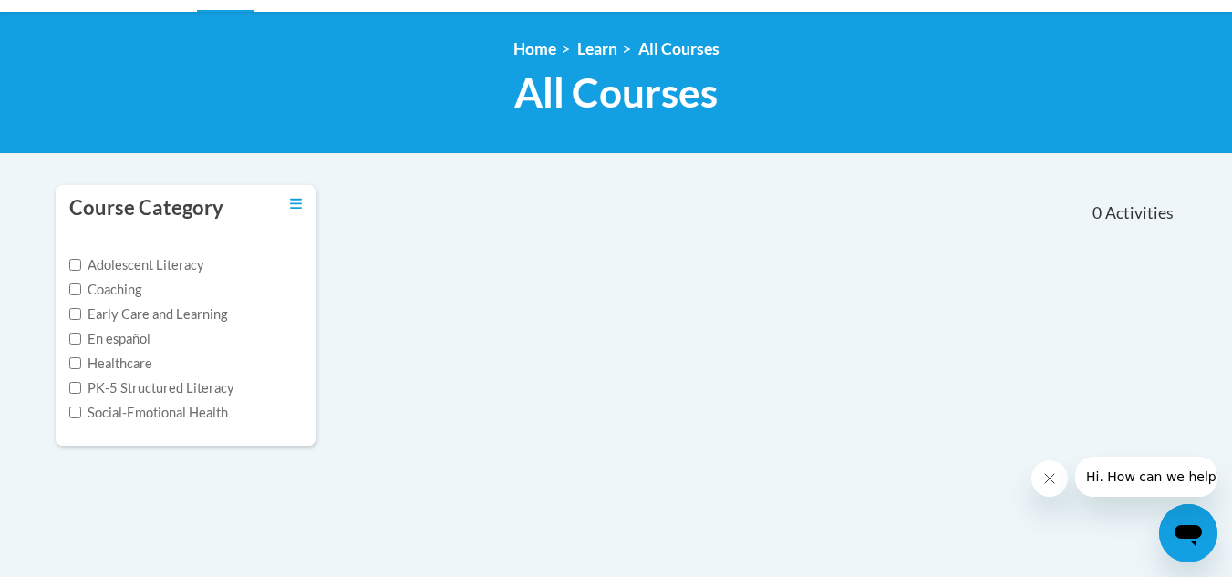
scroll to position [225, 0]
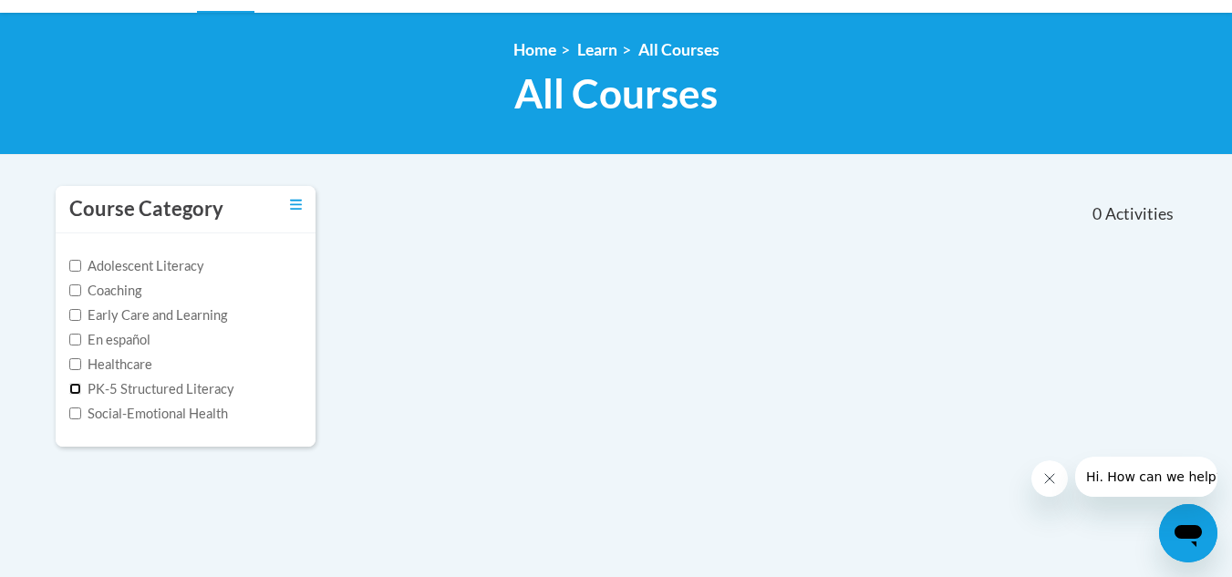
click at [73, 388] on input "PK-5 Structured Literacy" at bounding box center [75, 389] width 12 height 12
checkbox input "true"
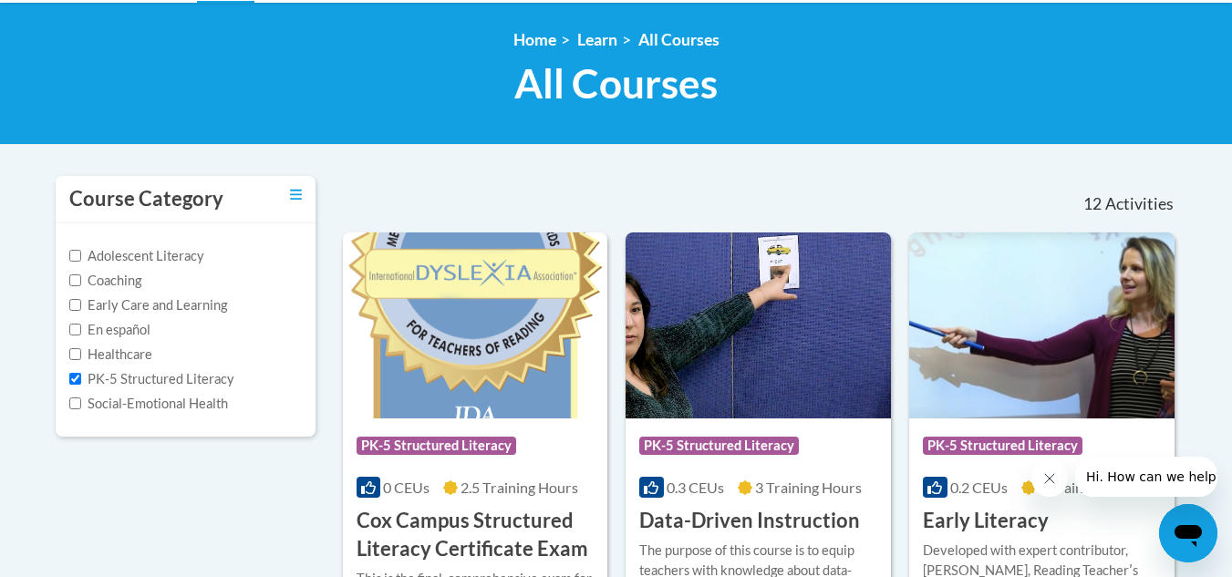
scroll to position [0, 0]
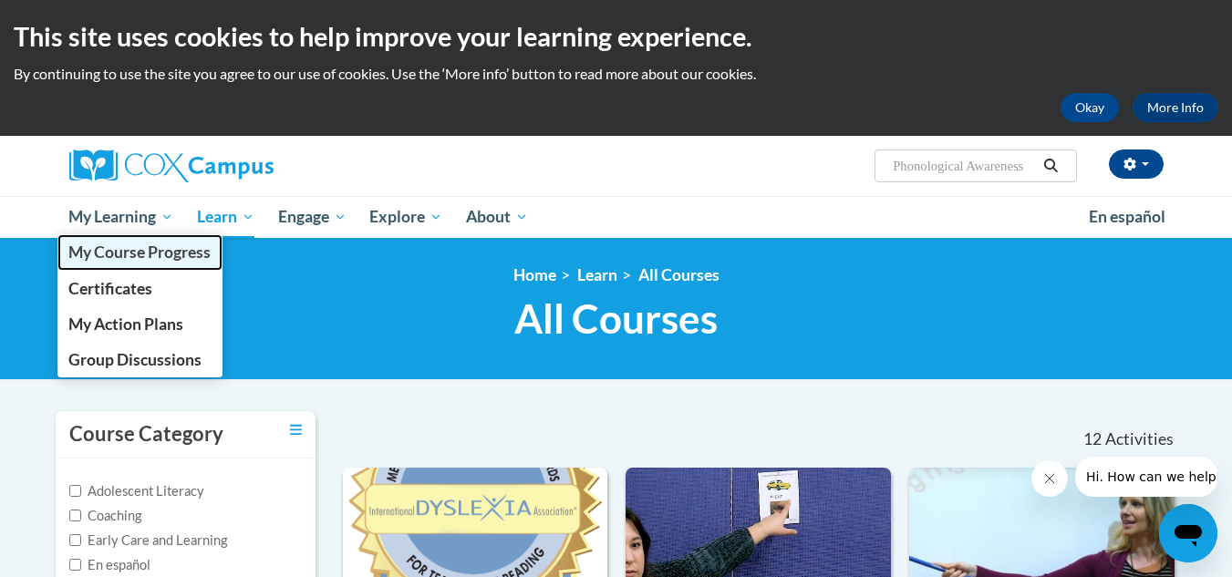
click at [135, 252] on span "My Course Progress" at bounding box center [139, 252] width 142 height 19
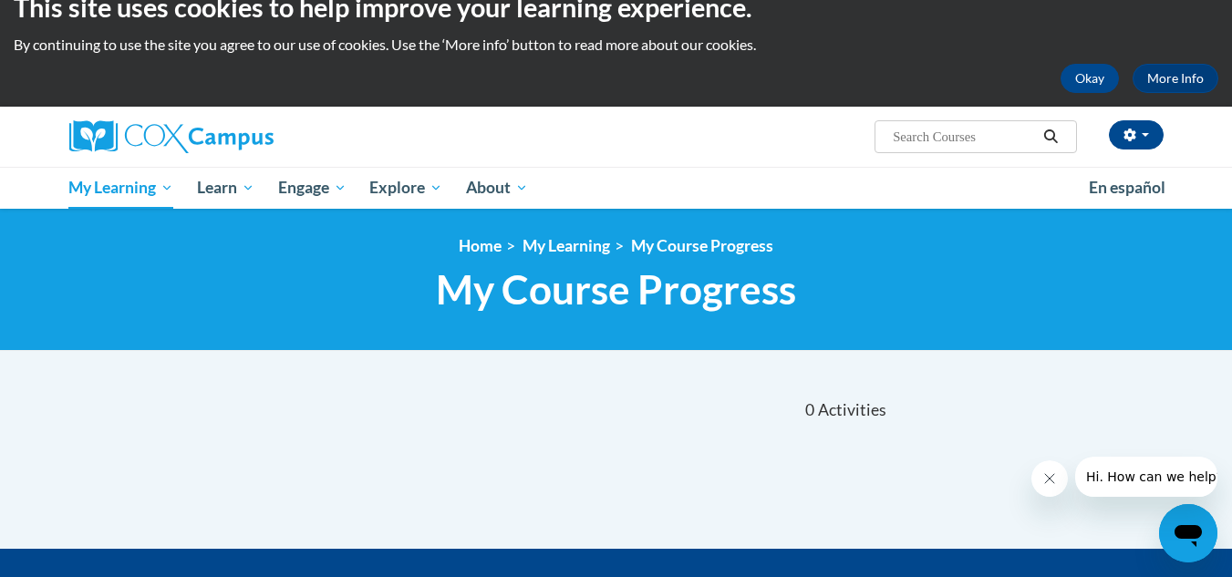
scroll to position [37, 0]
